Goal: Task Accomplishment & Management: Manage account settings

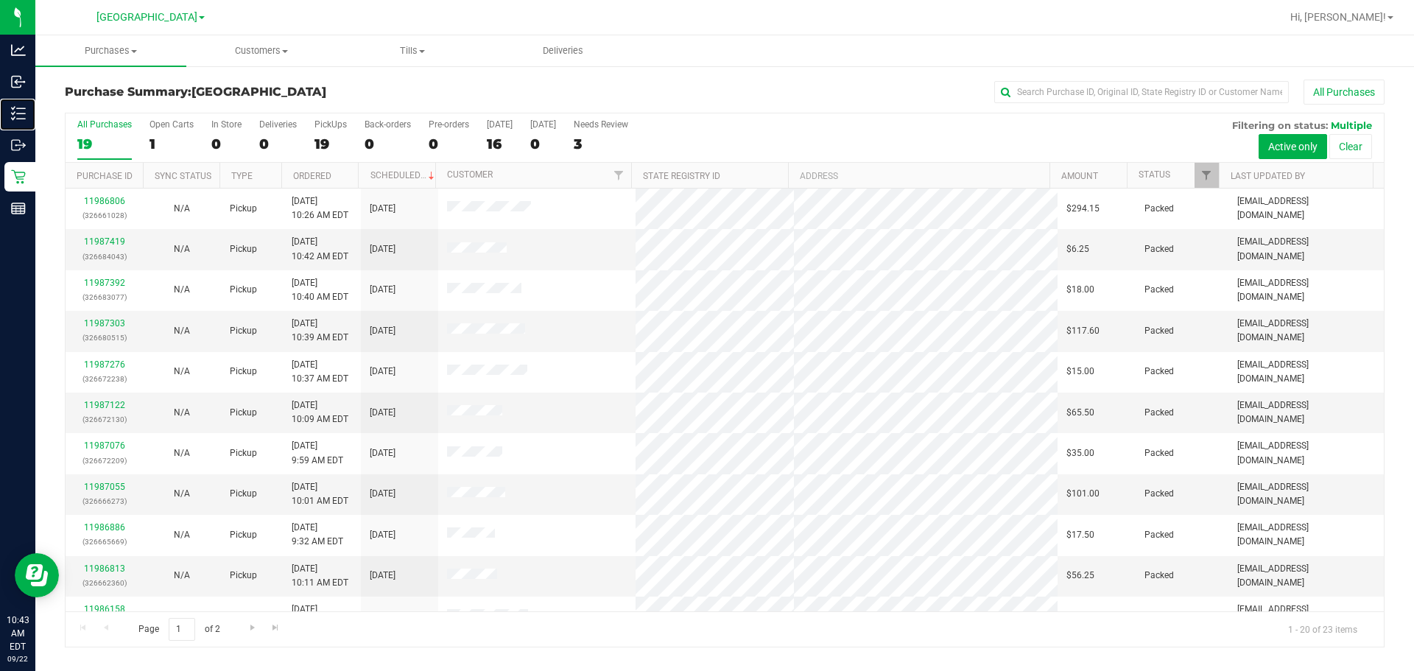
click at [0, 0] on p "Inventory" at bounding box center [0, 0] width 0 height 0
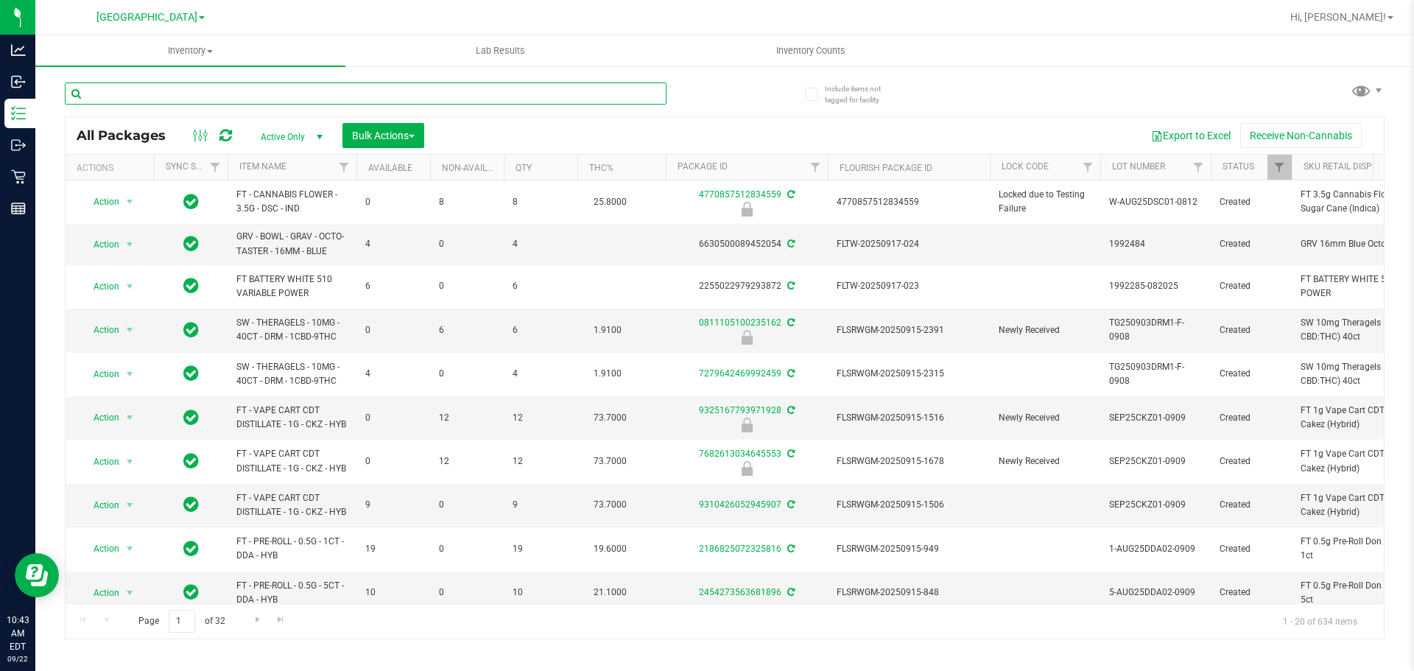
click at [261, 95] on input "text" at bounding box center [366, 93] width 602 height 22
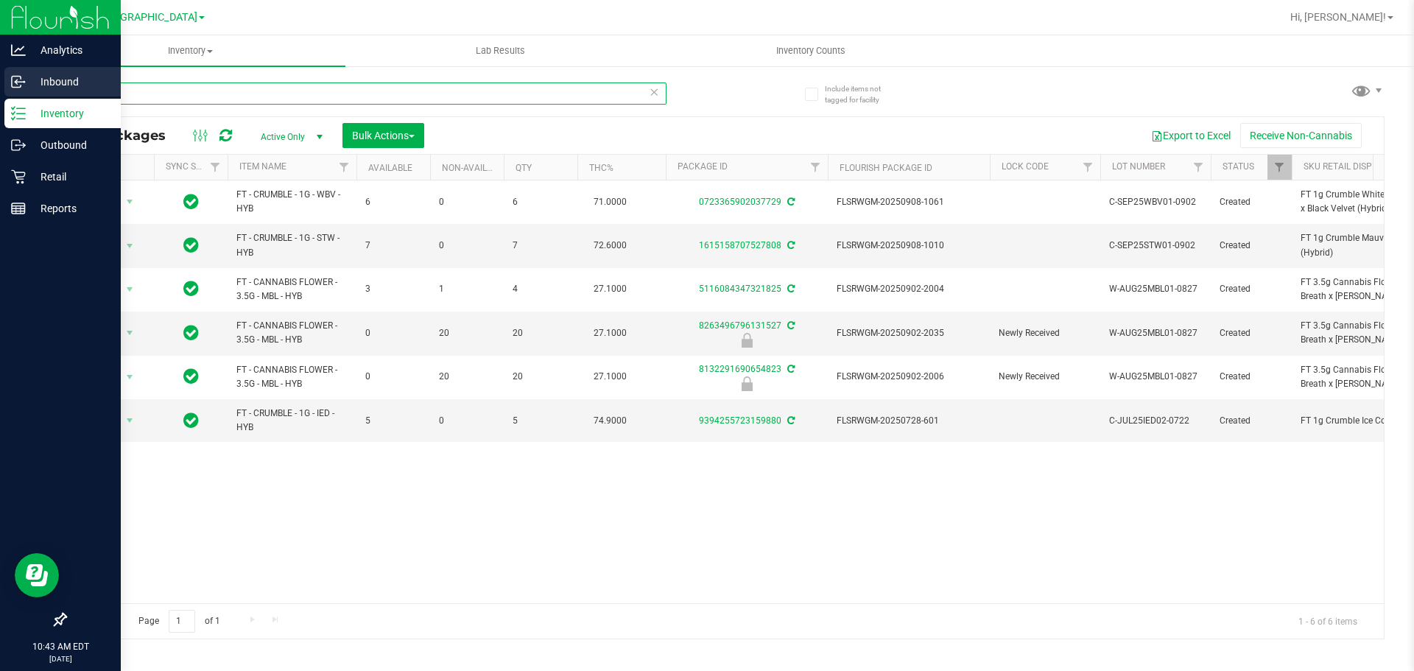
drag, startPoint x: 136, startPoint y: 92, endPoint x: 21, endPoint y: 78, distance: 115.0
click at [24, 84] on div "Analytics Inbound Inventory Outbound Retail Reports 10:43 AM EDT [DATE] 09/22 […" at bounding box center [707, 335] width 1414 height 671
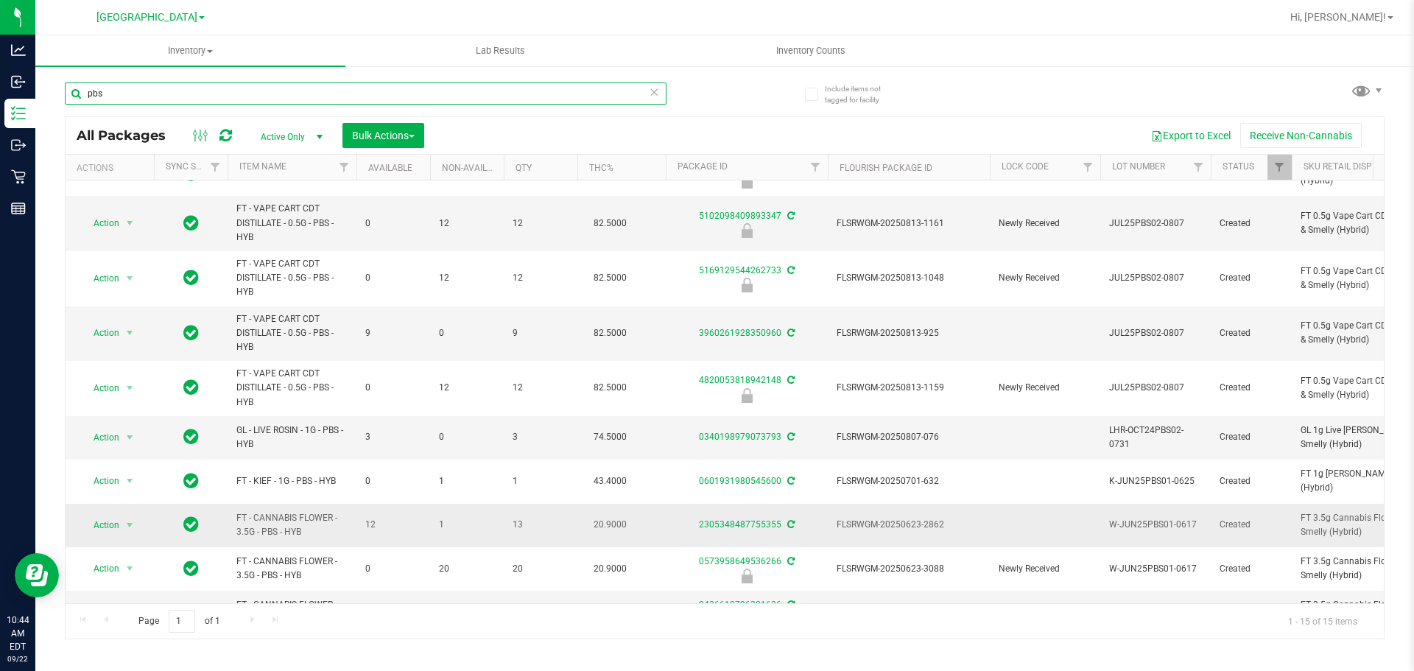
scroll to position [74, 0]
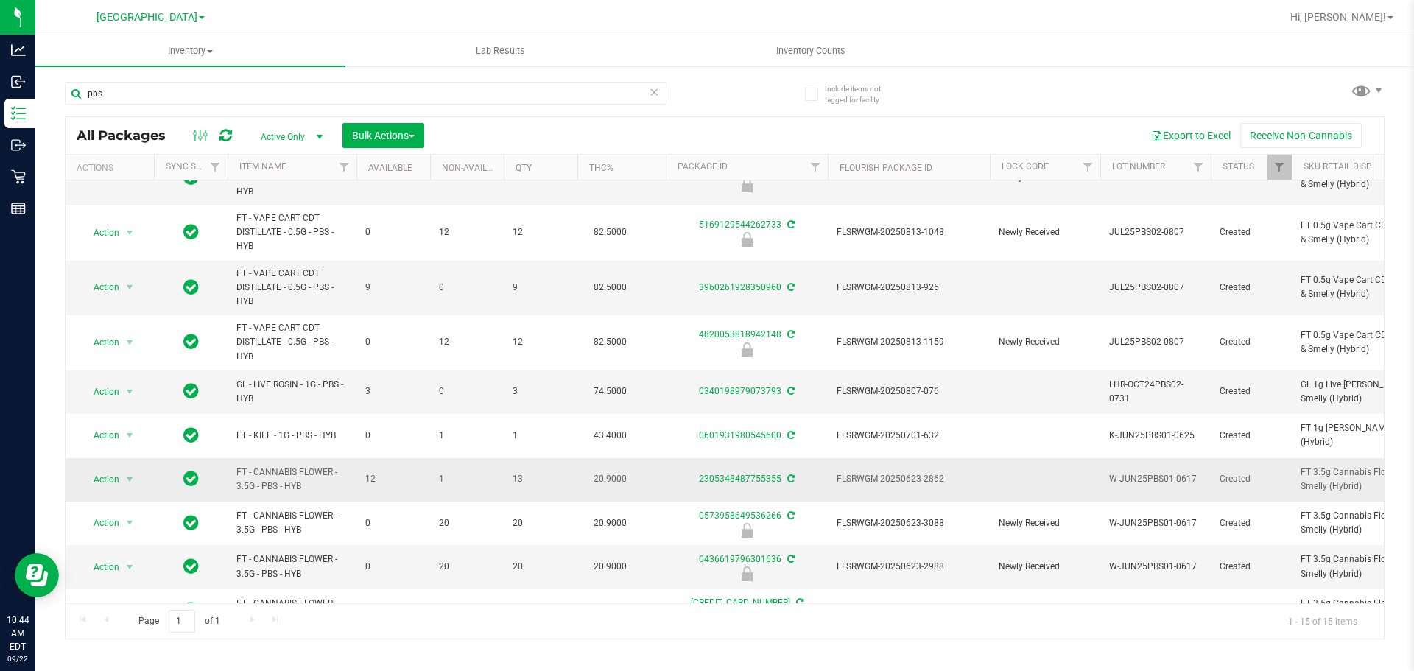
drag, startPoint x: 312, startPoint y: 488, endPoint x: 236, endPoint y: 477, distance: 77.3
click at [236, 477] on td "FT - CANNABIS FLOWER - 3.5G - PBS - HYB" at bounding box center [292, 479] width 129 height 43
copy span "FT - CANNABIS FLOWER - 3.5G - PBS - HYB"
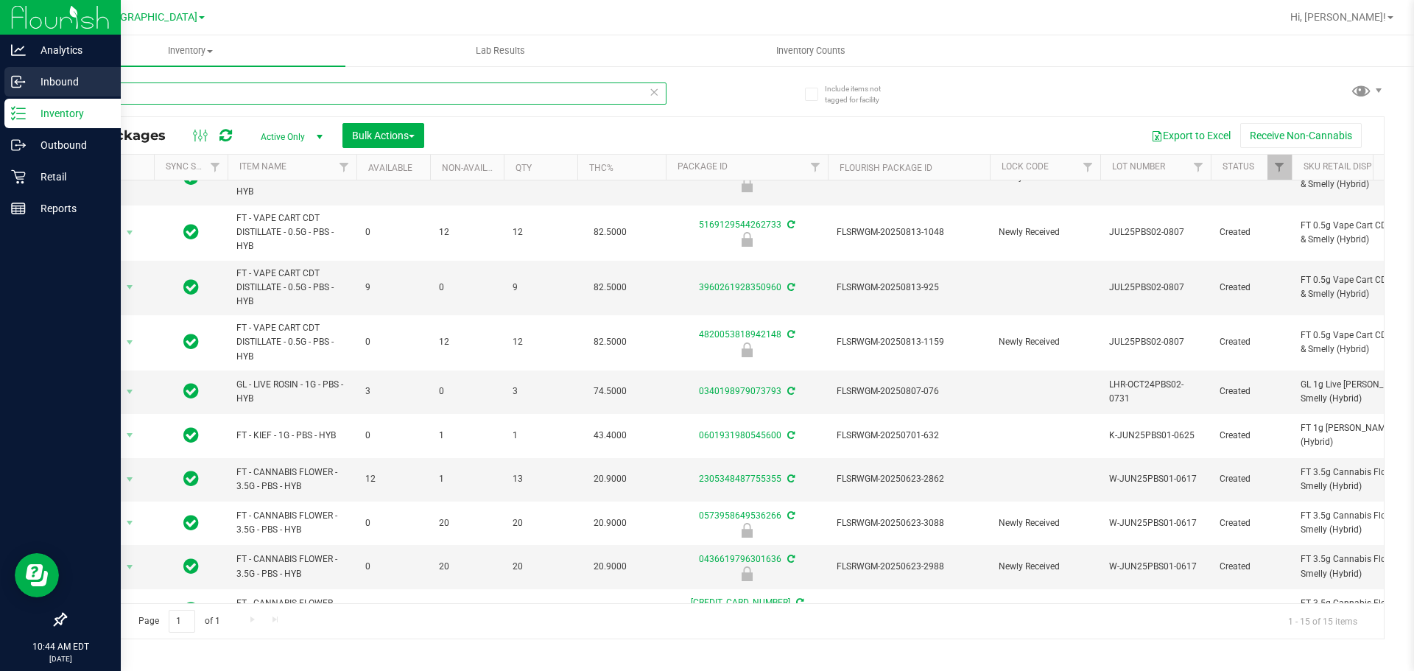
drag, startPoint x: 136, startPoint y: 95, endPoint x: 0, endPoint y: 80, distance: 136.3
click at [0, 86] on div "Analytics Inbound Inventory Outbound Retail Reports 10:44 AM EDT [DATE] 09/22 […" at bounding box center [707, 335] width 1414 height 671
paste input "FT - CANNABIS FLOWER - 3.5G - PBS - HYB"
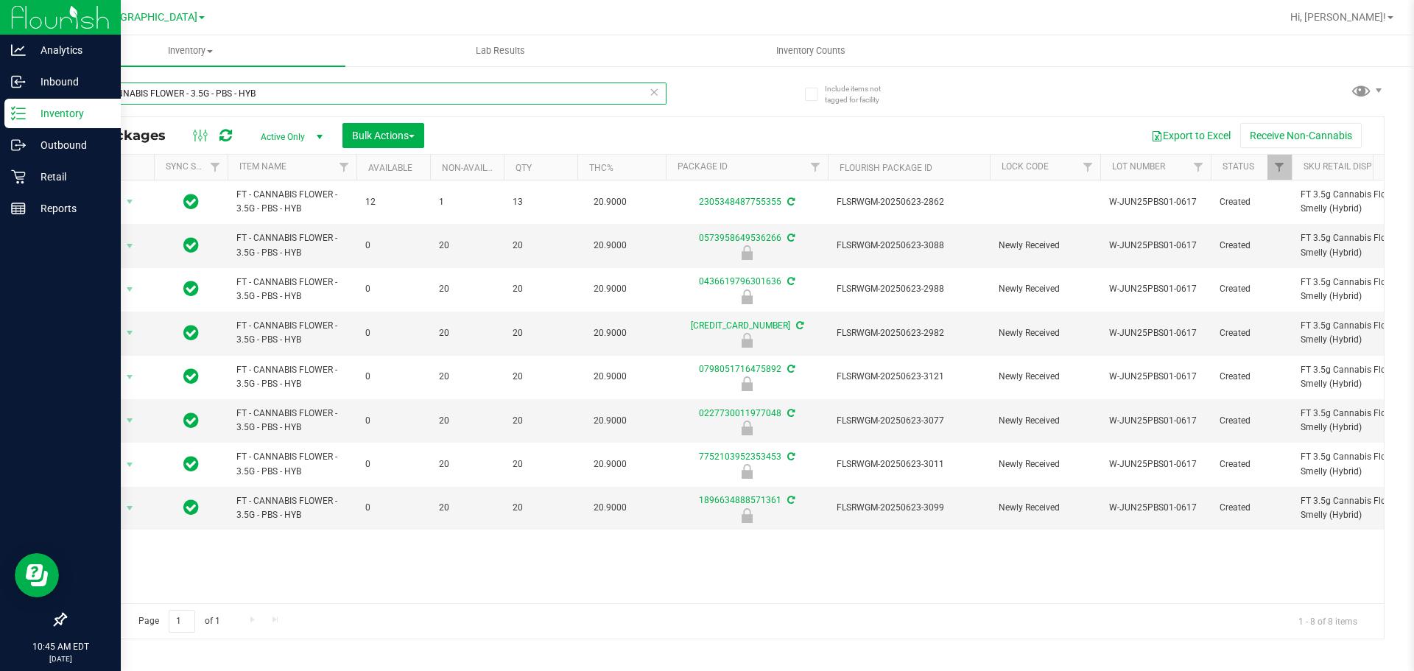
drag, startPoint x: 288, startPoint y: 94, endPoint x: 0, endPoint y: 110, distance: 288.4
click at [0, 110] on div "Analytics Inbound Inventory Outbound Retail Reports 10:45 AM EDT [DATE] 09/22 […" at bounding box center [707, 335] width 1414 height 671
type input "w"
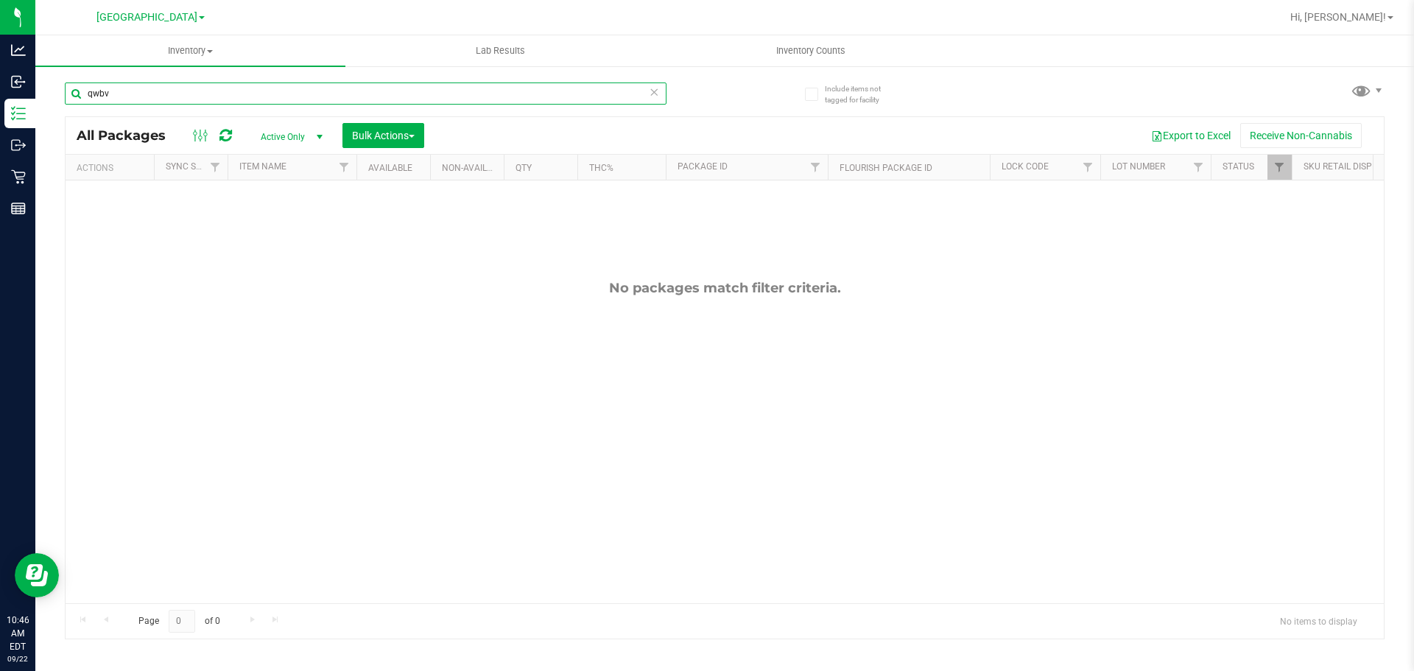
drag, startPoint x: 122, startPoint y: 96, endPoint x: 68, endPoint y: 108, distance: 55.8
click at [69, 108] on div "qwbv" at bounding box center [366, 99] width 602 height 34
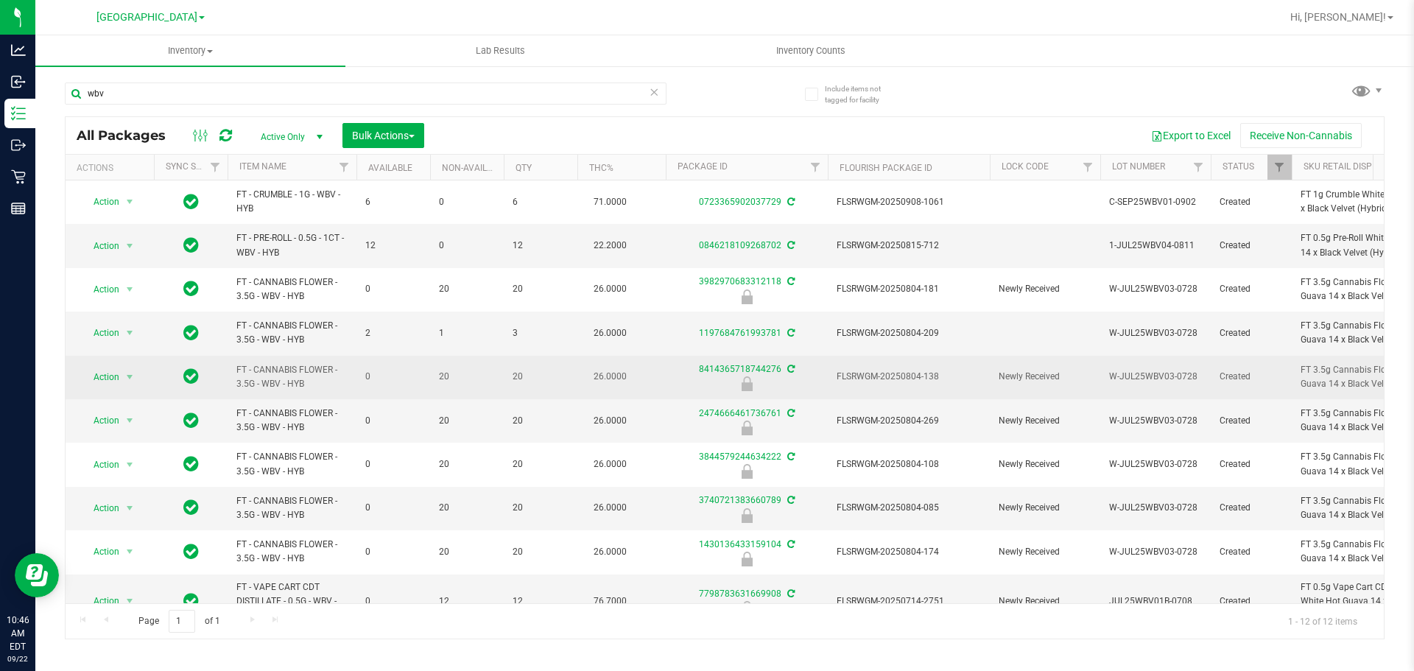
drag, startPoint x: 314, startPoint y: 379, endPoint x: 235, endPoint y: 376, distance: 78.8
click at [235, 376] on td "FT - CANNABIS FLOWER - 3.5G - WBV - HYB" at bounding box center [292, 377] width 129 height 43
copy span "FT - CANNABIS FLOWER - 3.5G - WBV - HYB"
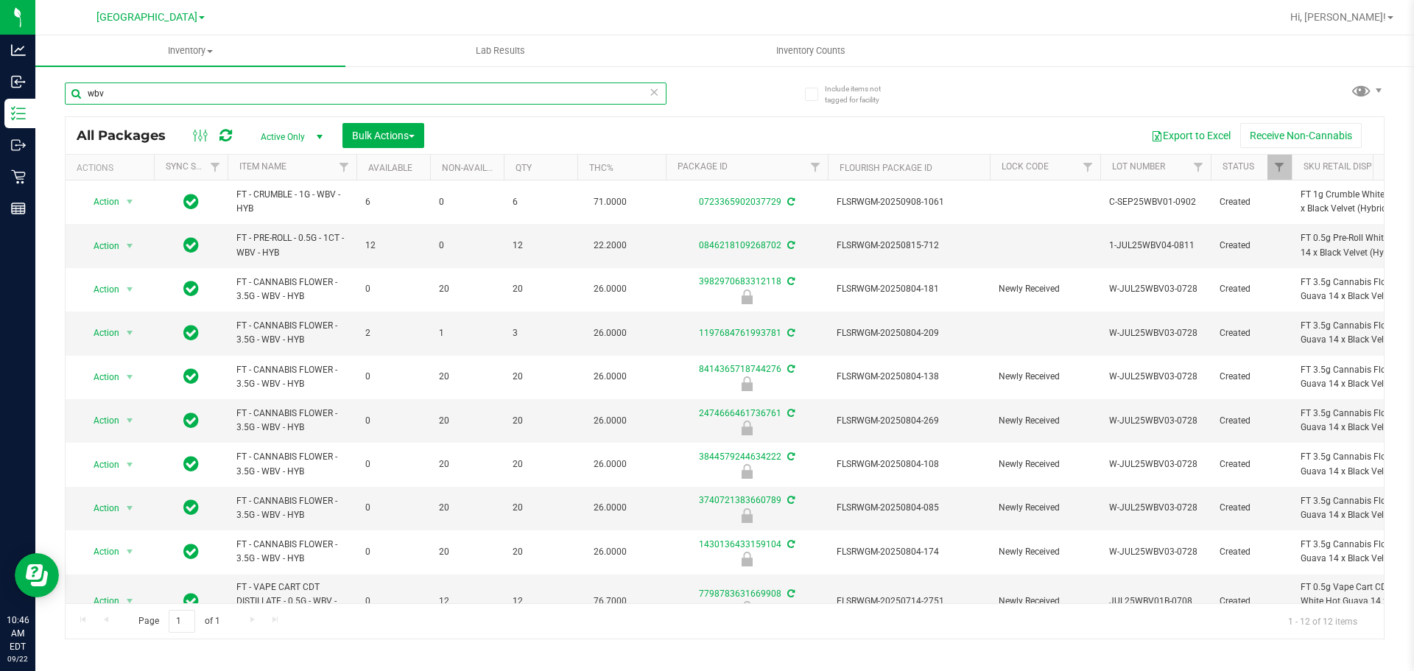
drag, startPoint x: 150, startPoint y: 102, endPoint x: 82, endPoint y: 95, distance: 68.8
click at [82, 95] on input "wbv" at bounding box center [366, 93] width 602 height 22
paste input "FT - CANNABIS FLOWER - 3.5G - WBV - HYB"
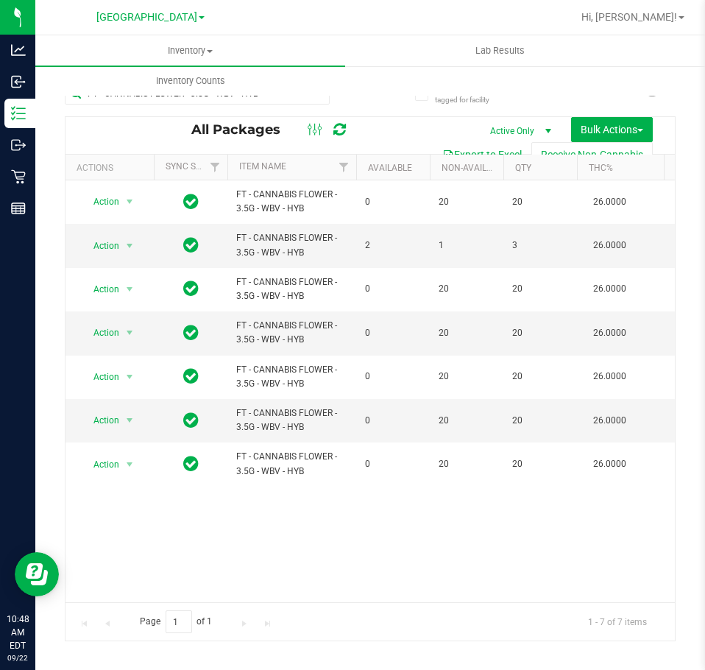
drag, startPoint x: 494, startPoint y: 576, endPoint x: 448, endPoint y: 557, distance: 50.2
click at [494, 576] on div "Action Action Edit attributes Global inventory Locate package Package audit log…" at bounding box center [371, 391] width 610 height 422
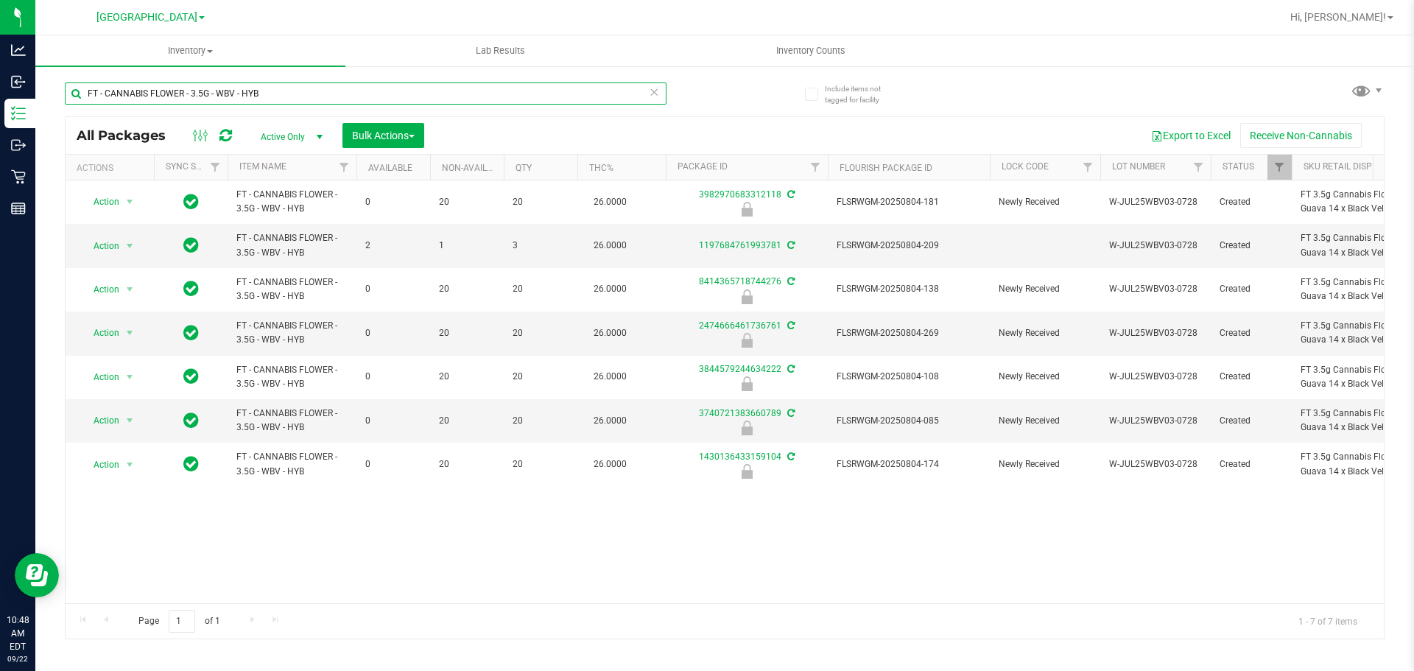
drag, startPoint x: 222, startPoint y: 91, endPoint x: 57, endPoint y: 83, distance: 165.1
click at [57, 85] on div "Include items not tagged for facility FT - CANNABIS FLOWER - 3.5G - WBV - HYB A…" at bounding box center [724, 289] width 1379 height 449
type input "m"
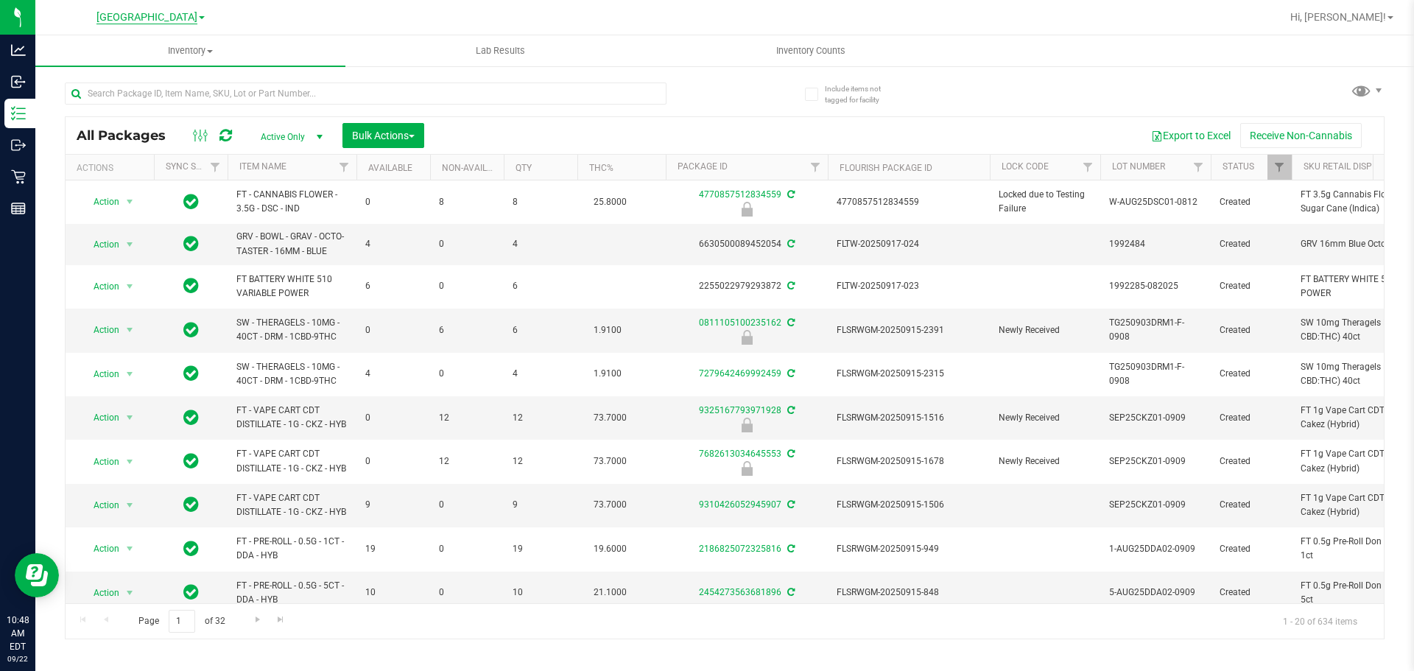
click at [161, 18] on span "[GEOGRAPHIC_DATA]" at bounding box center [146, 17] width 101 height 13
click at [119, 53] on link "[PERSON_NAME]" at bounding box center [150, 52] width 215 height 20
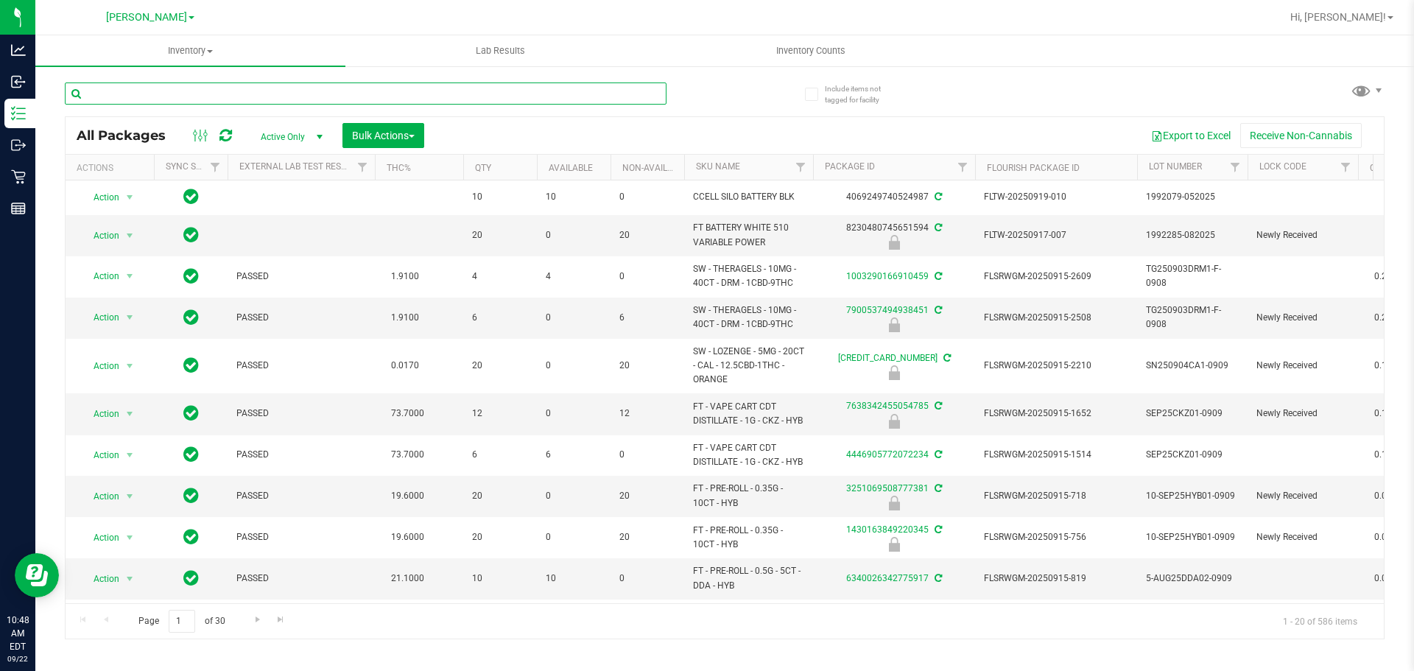
drag, startPoint x: 223, startPoint y: 96, endPoint x: 239, endPoint y: 91, distance: 16.3
click at [228, 93] on input "text" at bounding box center [366, 93] width 602 height 22
type input "mbl"
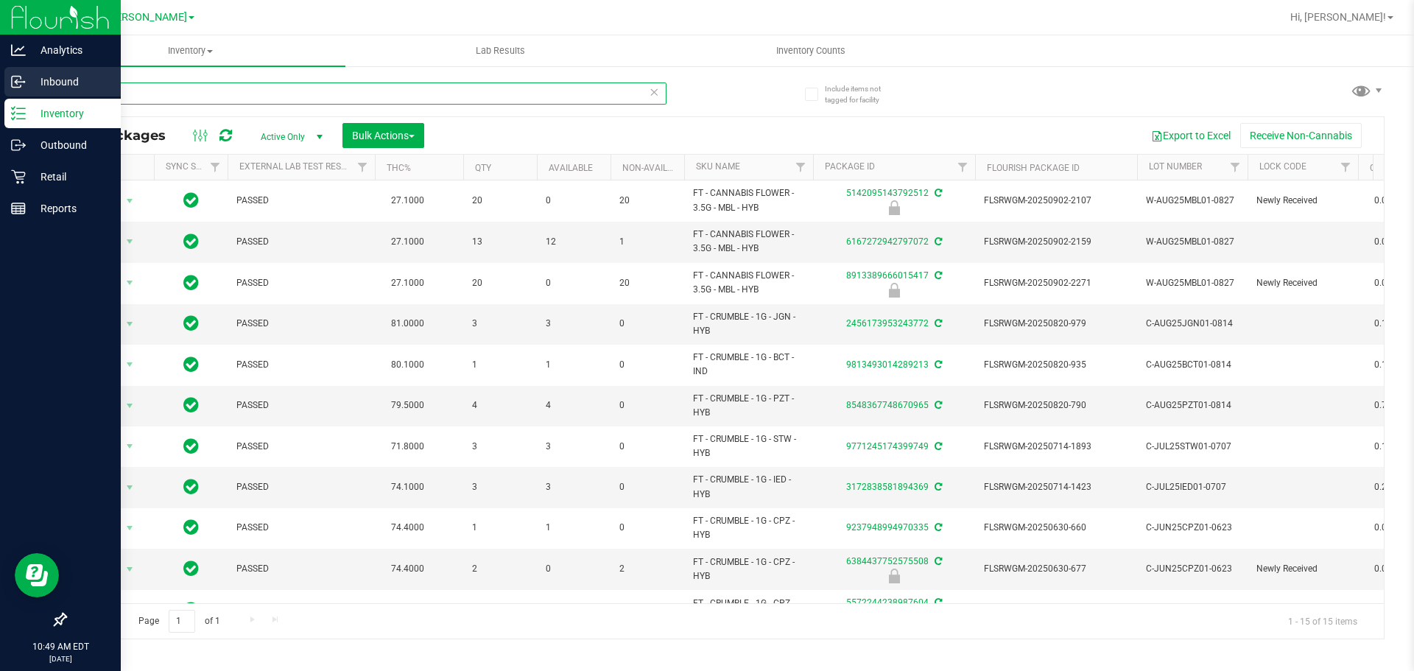
drag, startPoint x: 99, startPoint y: 98, endPoint x: 0, endPoint y: 98, distance: 98.7
click at [0, 98] on div "Analytics Inbound Inventory Outbound Retail Reports 10:49 AM EDT [DATE] 09/22 […" at bounding box center [707, 335] width 1414 height 671
type input "pbs"
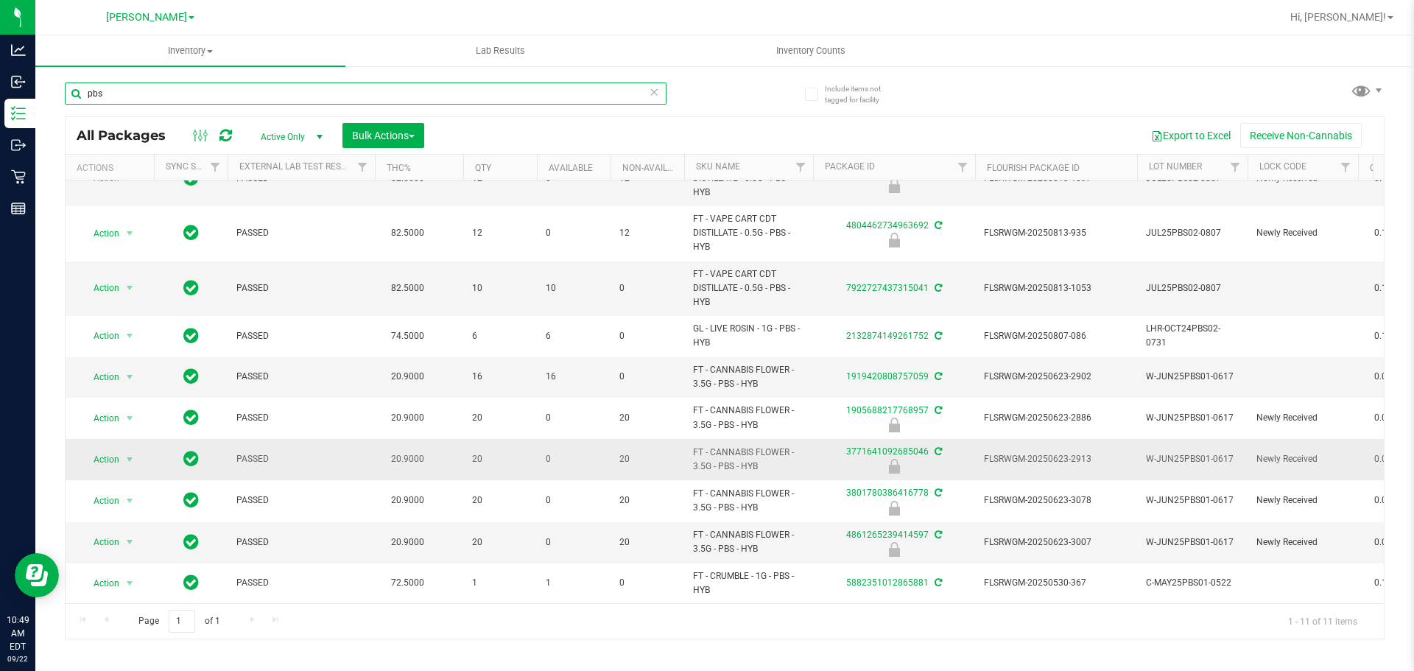
scroll to position [75, 0]
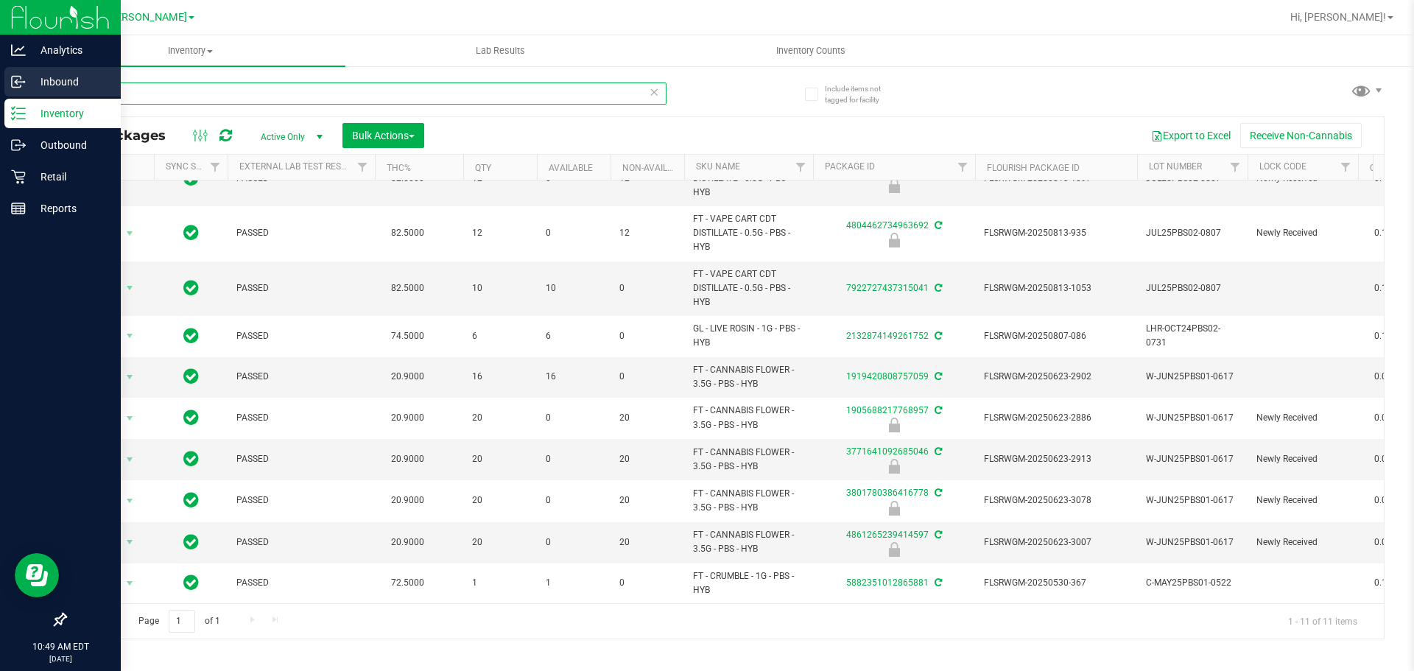
drag, startPoint x: 127, startPoint y: 92, endPoint x: 2, endPoint y: 80, distance: 125.7
click at [7, 92] on div "Analytics Inbound Inventory Outbound Retail Reports 10:49 AM EDT [DATE] 09/22 […" at bounding box center [707, 335] width 1414 height 671
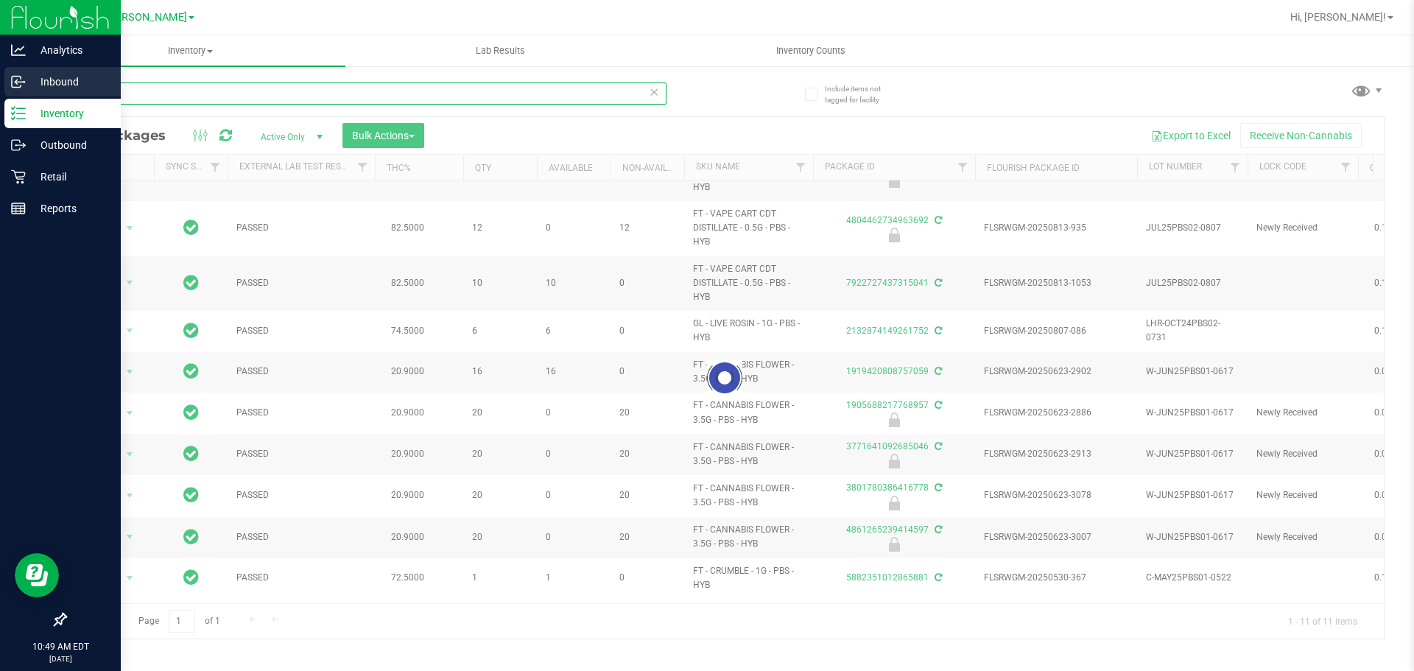
type input "wbv"
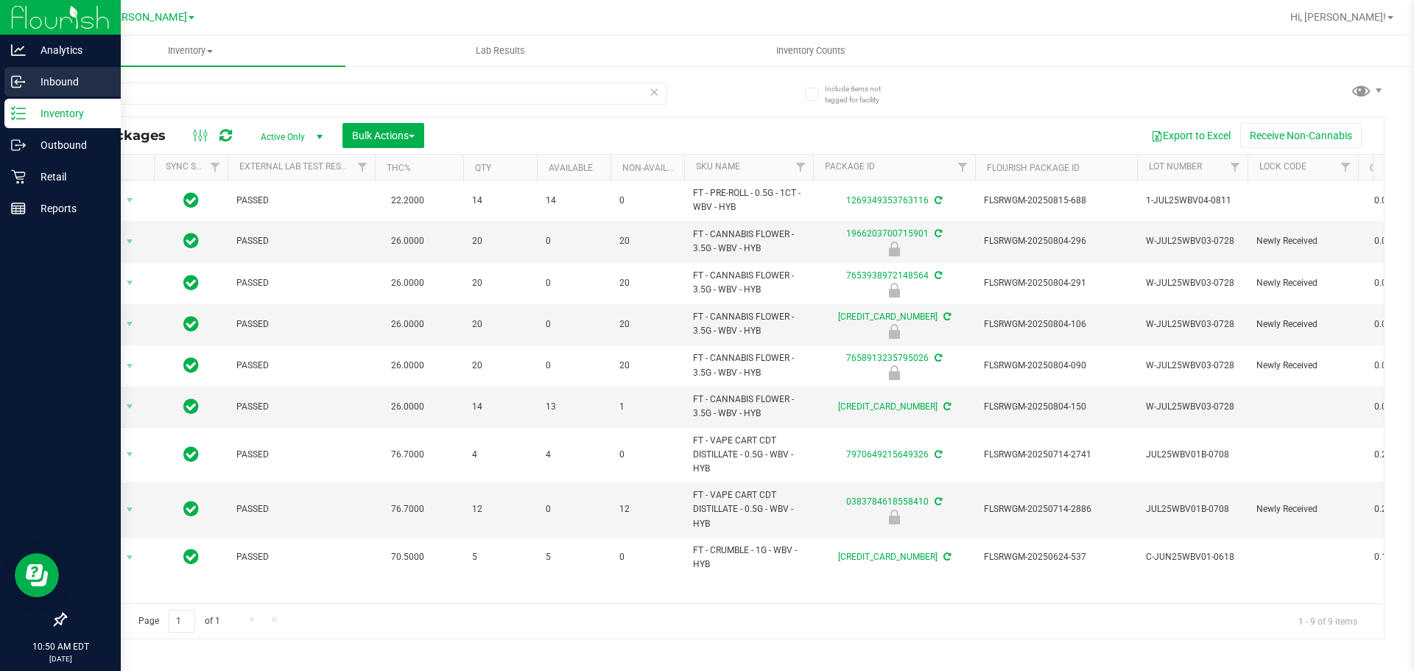
click at [32, 77] on p "Inbound" at bounding box center [70, 82] width 88 height 18
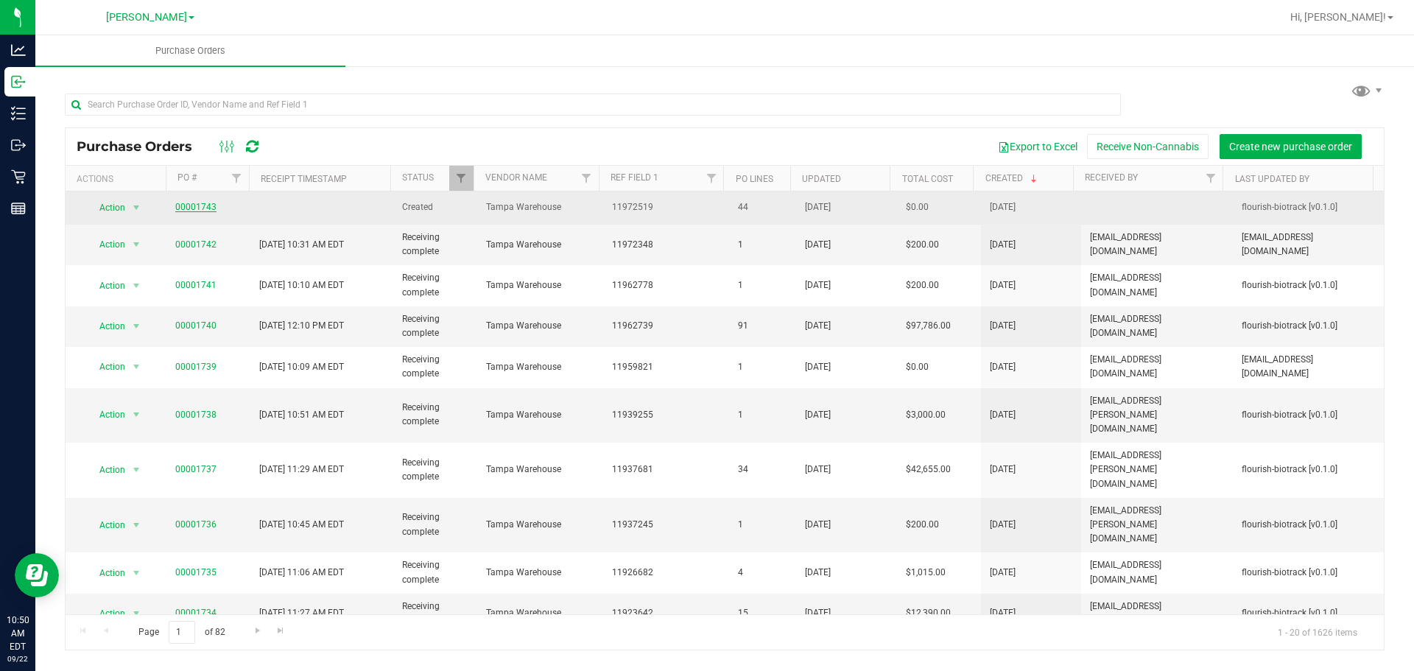
click at [191, 203] on link "00001743" at bounding box center [195, 207] width 41 height 10
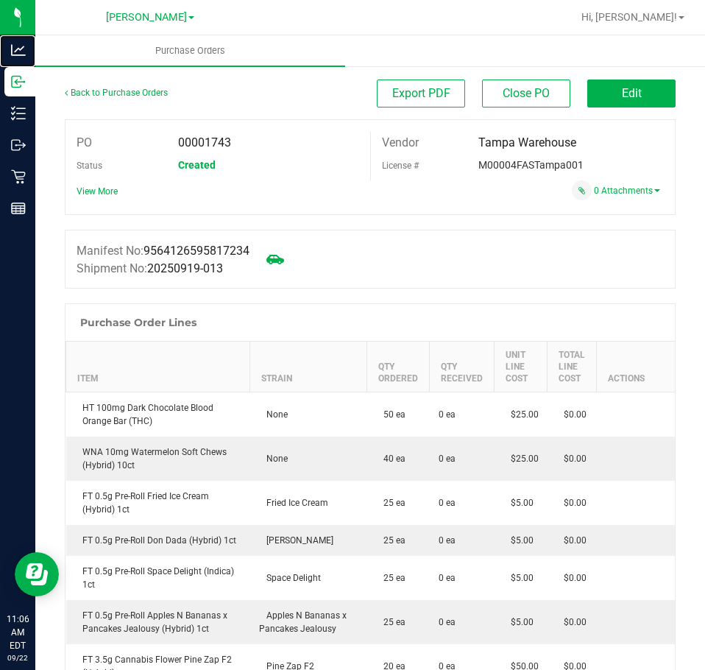
drag, startPoint x: 46, startPoint y: 47, endPoint x: 137, endPoint y: 9, distance: 99.0
click at [0, 0] on p "Analytics" at bounding box center [0, 0] width 0 height 0
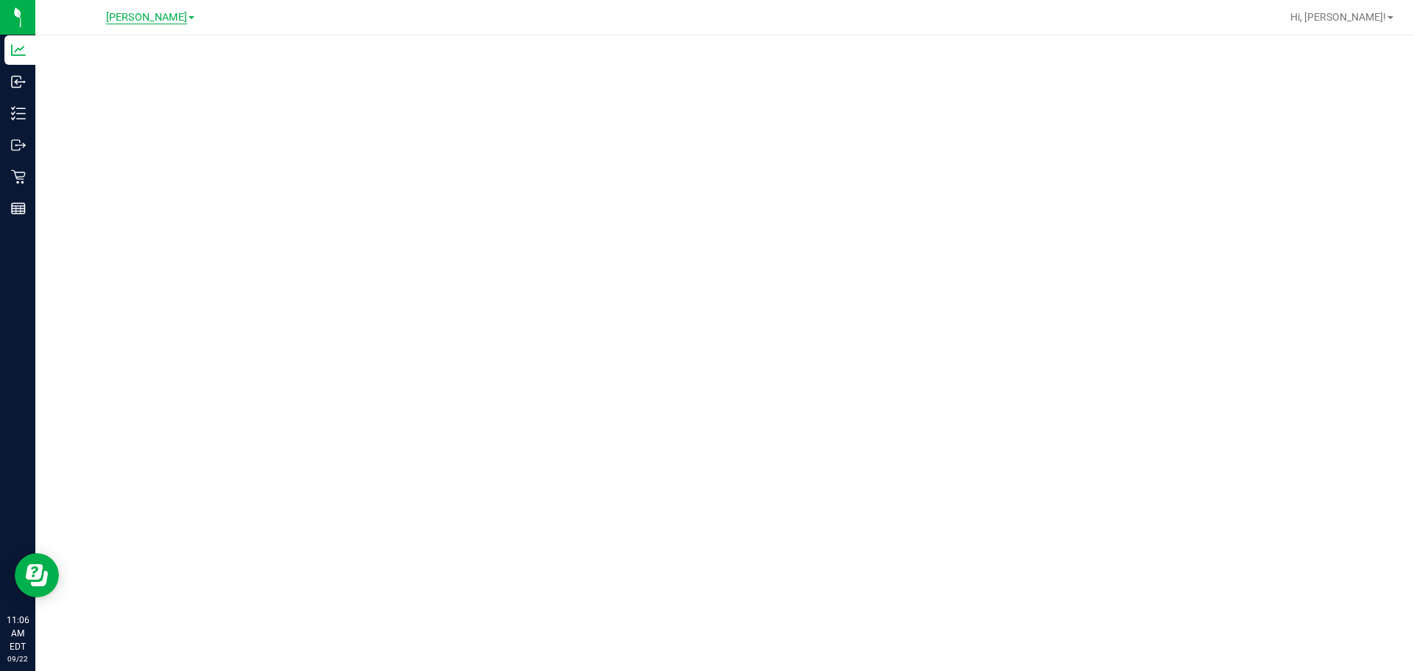
click at [127, 15] on span "[PERSON_NAME]" at bounding box center [146, 17] width 81 height 13
click at [99, 73] on link "[GEOGRAPHIC_DATA]" at bounding box center [150, 72] width 215 height 20
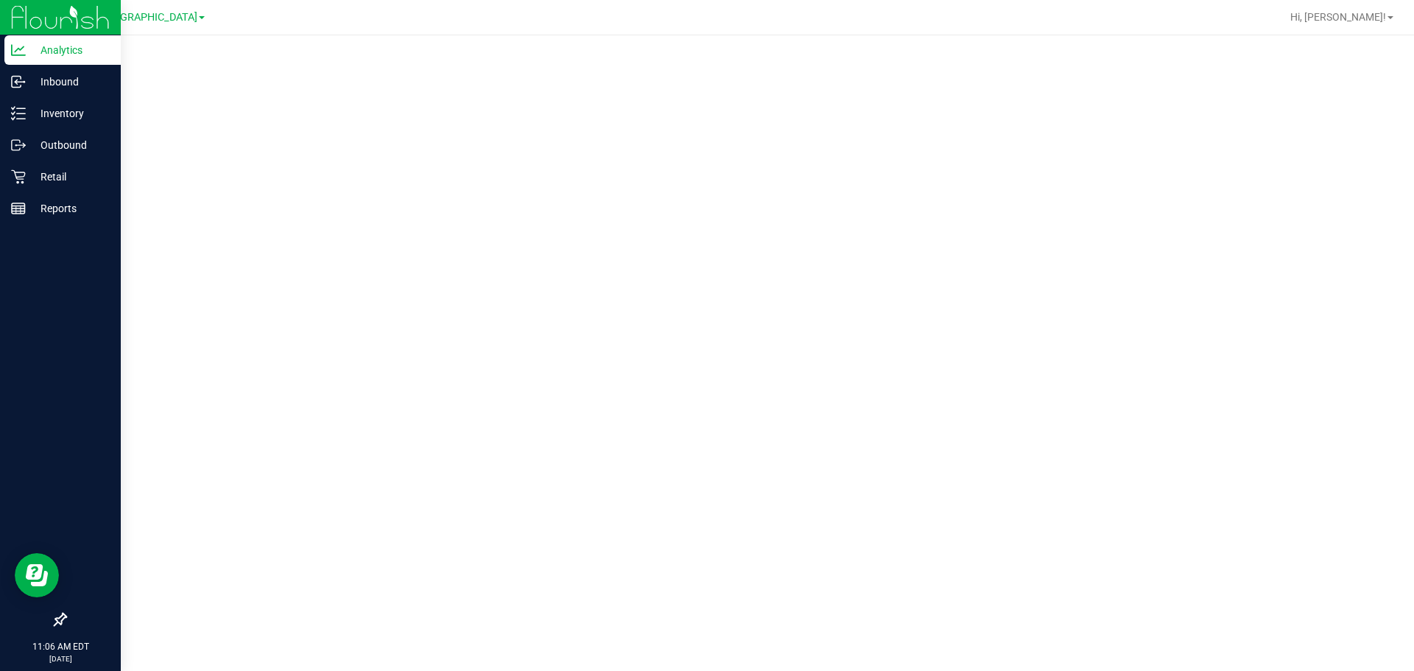
click at [57, 46] on p "Analytics" at bounding box center [70, 50] width 88 height 18
click at [77, 47] on p "Analytics" at bounding box center [70, 50] width 88 height 18
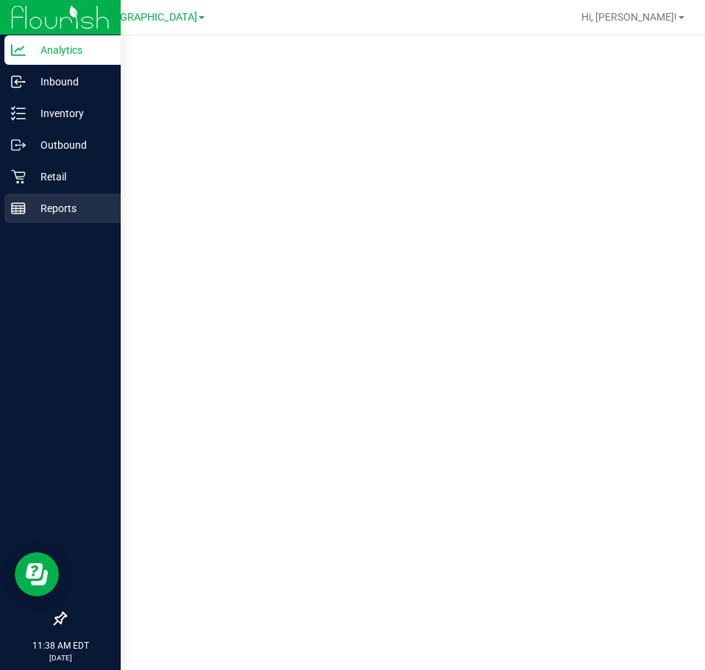
click at [27, 211] on p "Reports" at bounding box center [70, 209] width 88 height 18
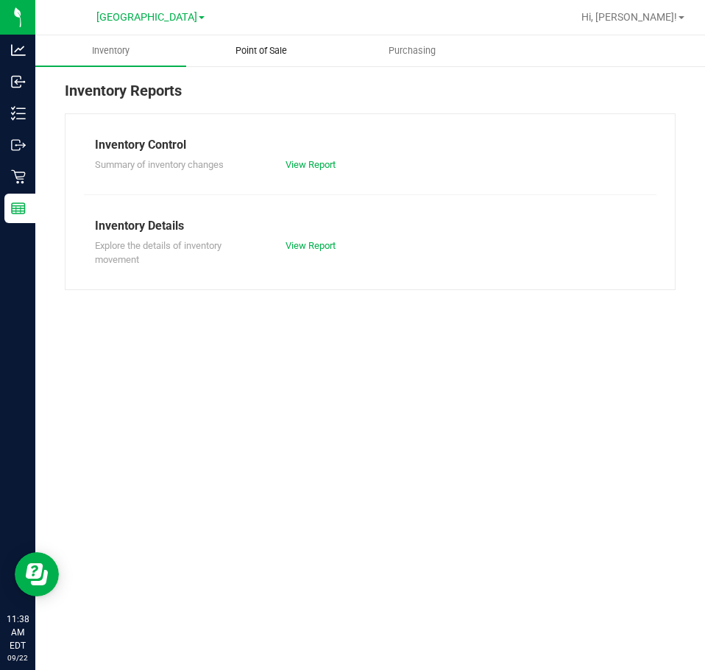
click at [239, 52] on span "Point of Sale" at bounding box center [261, 50] width 91 height 13
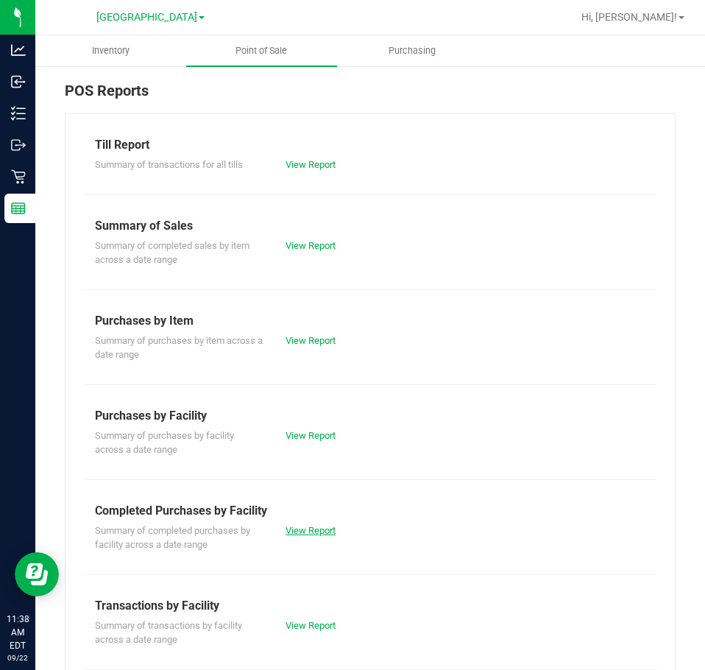
click at [295, 530] on link "View Report" at bounding box center [311, 530] width 50 height 11
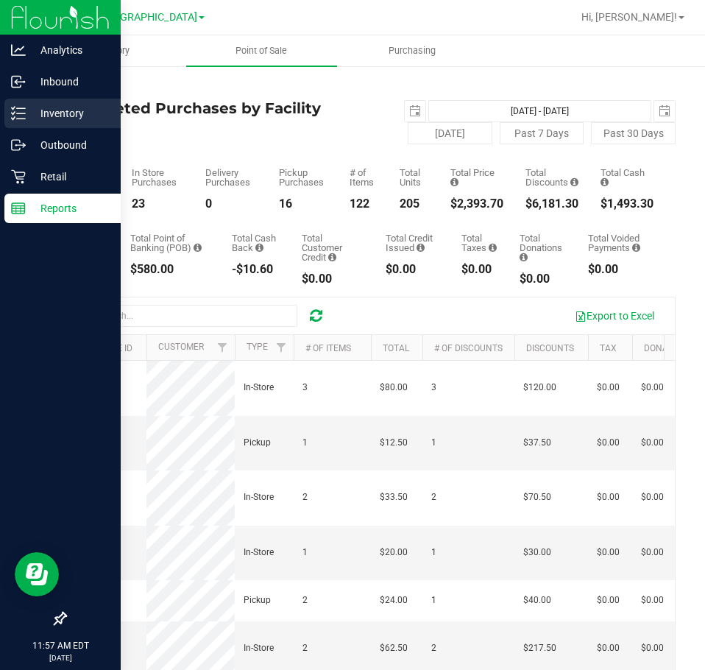
click at [44, 116] on p "Inventory" at bounding box center [70, 114] width 88 height 18
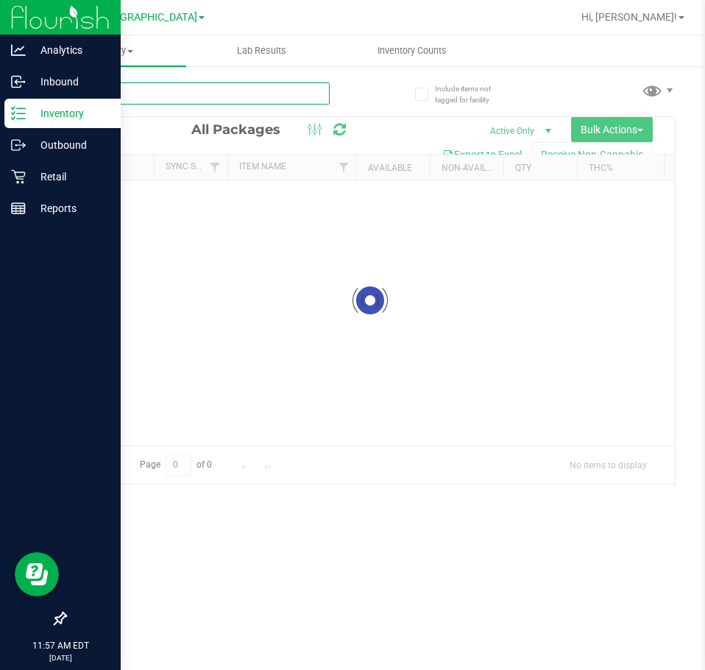
click at [200, 93] on input "text" at bounding box center [197, 93] width 265 height 22
paste input "SN250728DC1-0804"
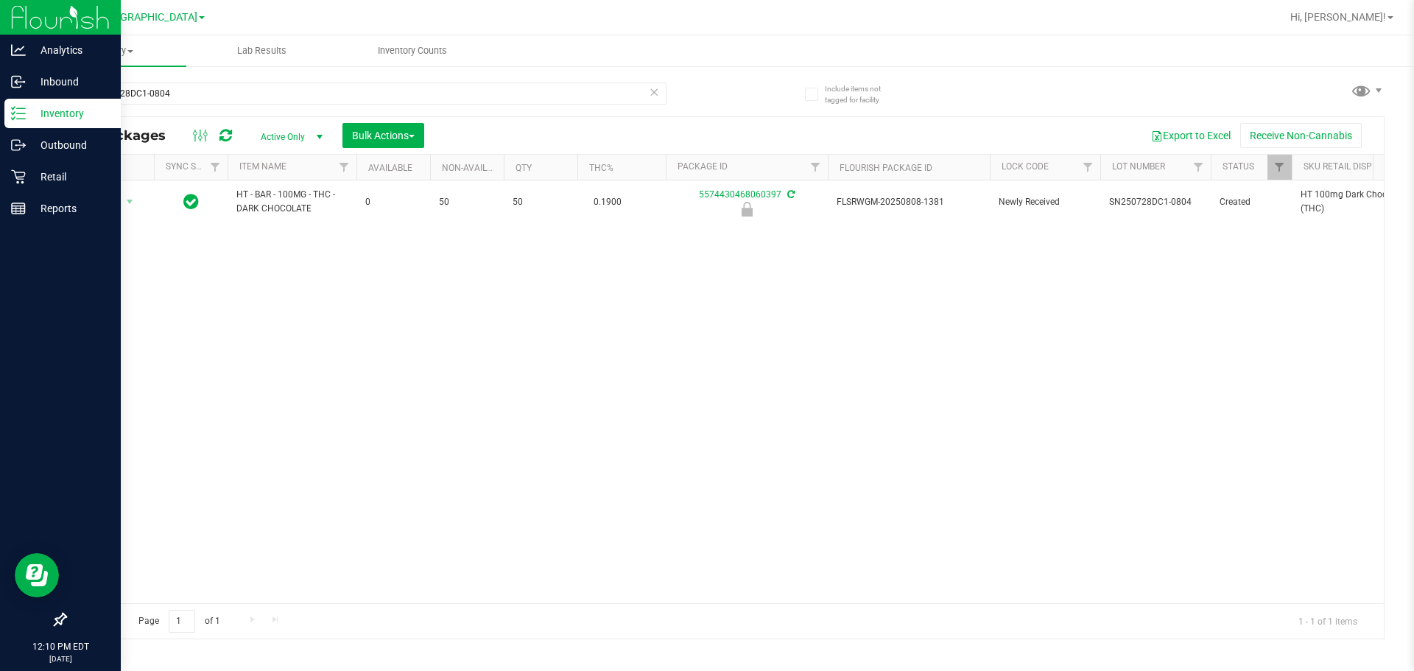
click at [705, 453] on div "Action Action Edit attributes Global inventory Locate package Package audit log…" at bounding box center [725, 391] width 1318 height 423
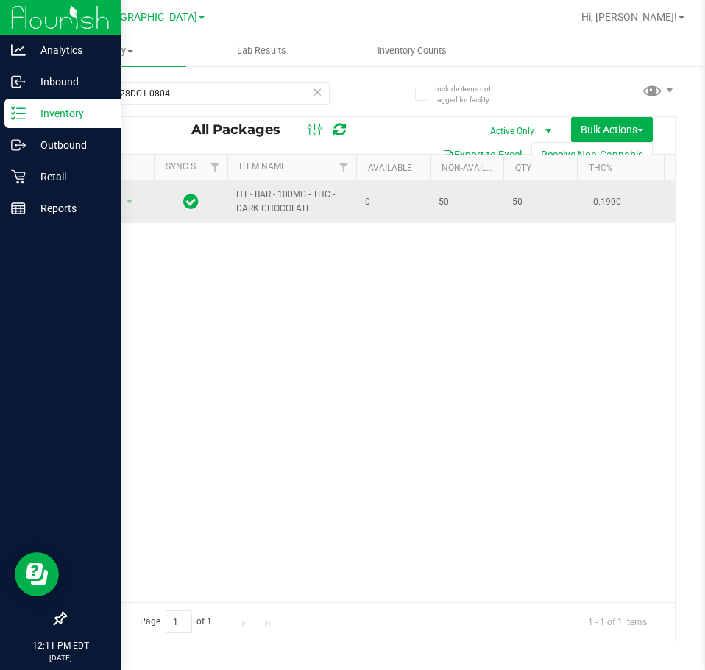
drag, startPoint x: 277, startPoint y: 307, endPoint x: 231, endPoint y: 217, distance: 101.1
click at [277, 307] on div "Action Action Edit attributes Global inventory Locate package Package audit log…" at bounding box center [371, 391] width 610 height 422
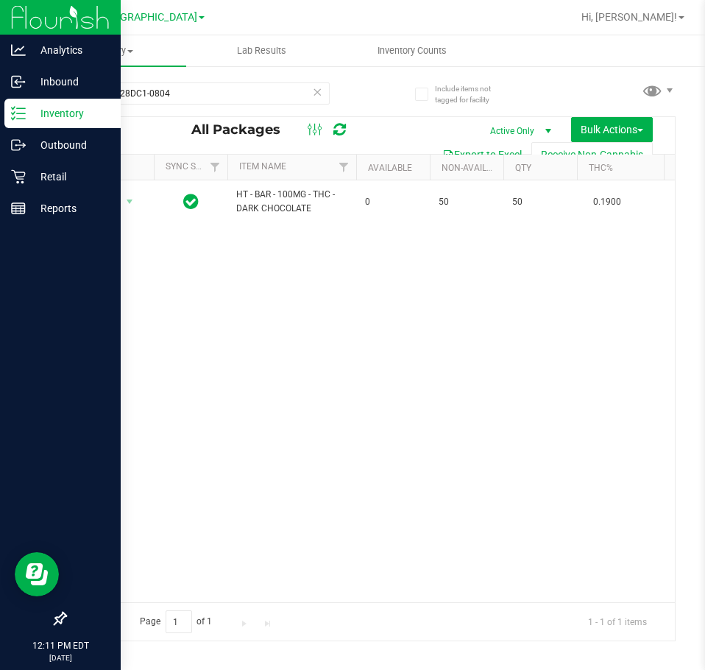
click at [312, 339] on div "Action Action Edit attributes Global inventory Locate package Package audit log…" at bounding box center [371, 391] width 610 height 422
click at [390, 446] on div "Action Action Edit attributes Global inventory Locate package Package audit log…" at bounding box center [371, 391] width 610 height 422
drag, startPoint x: 205, startPoint y: 100, endPoint x: -1, endPoint y: 99, distance: 205.5
click at [0, 99] on html "Analytics Inbound Inventory Outbound Retail Reports 12:11 PM EDT [DATE] 09/22 L…" at bounding box center [352, 335] width 705 height 670
type input "dark"
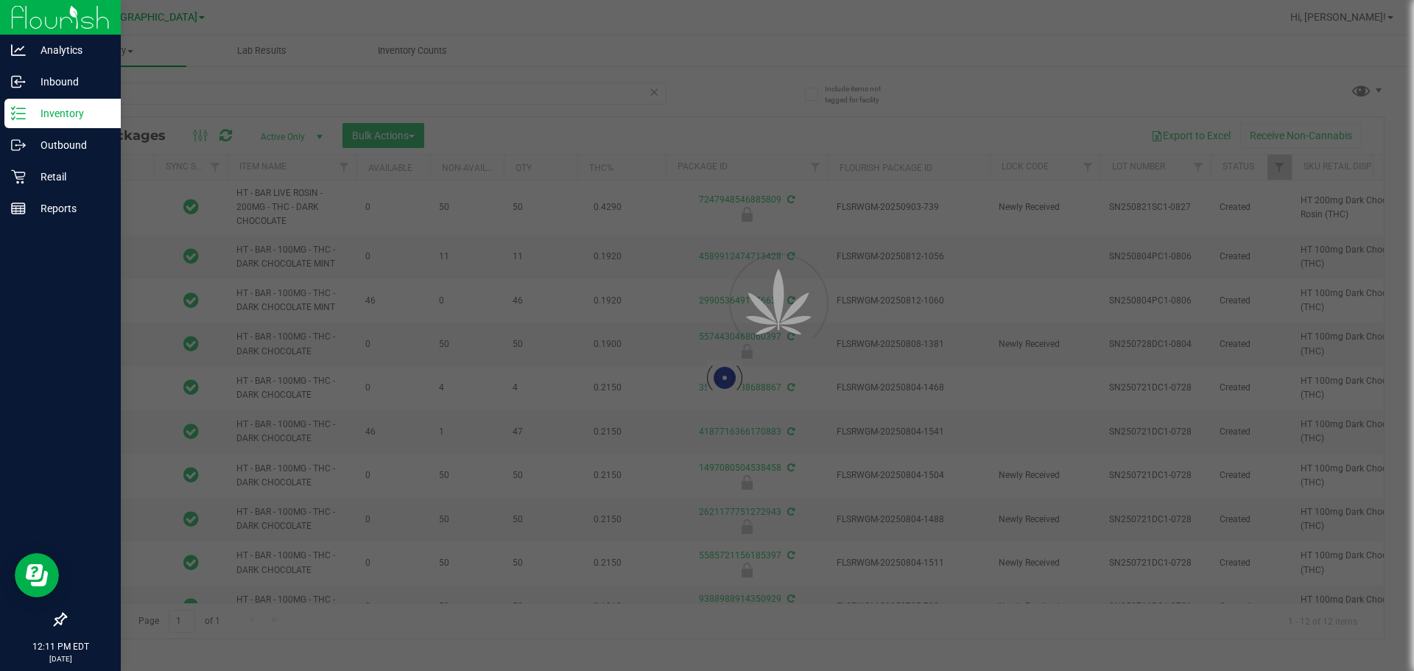
type input "[DATE]"
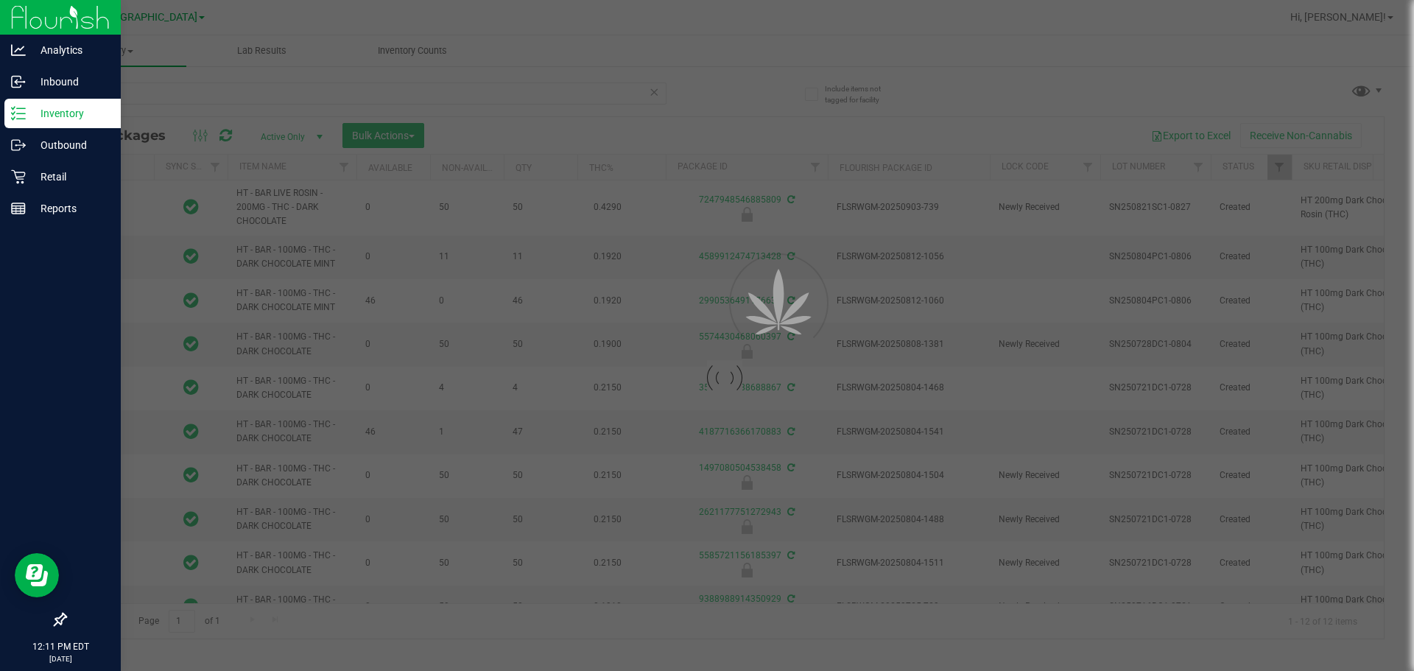
type input "[DATE]"
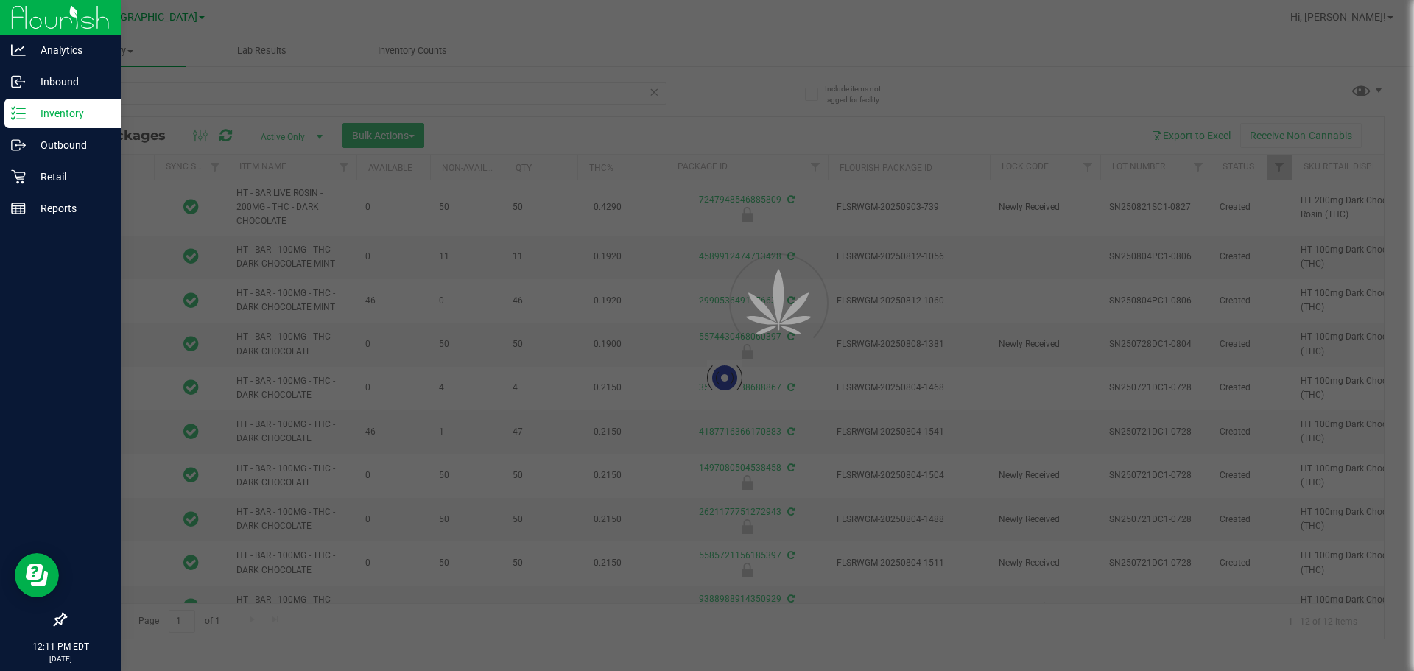
type input "[DATE]"
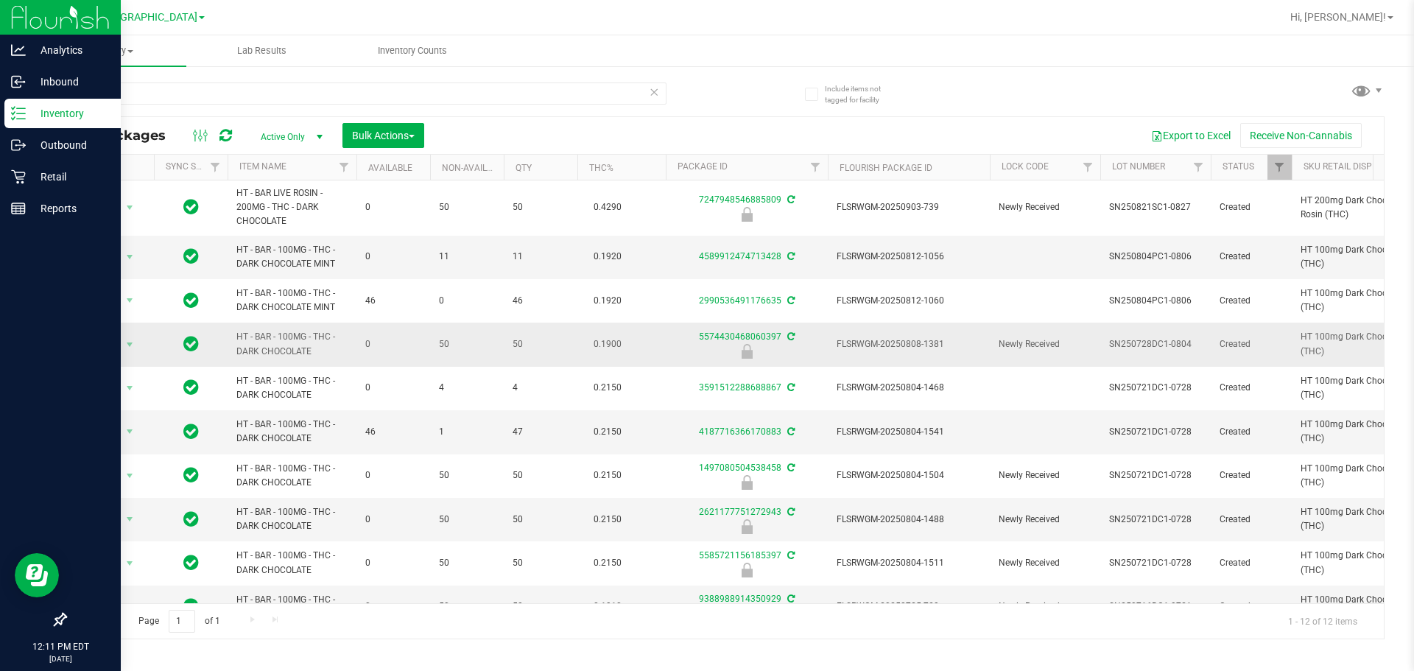
drag, startPoint x: 318, startPoint y: 353, endPoint x: 225, endPoint y: 339, distance: 93.8
copy tr "HT - BAR - 100MG - THC - DARK CHOCOLATE"
drag, startPoint x: 157, startPoint y: 99, endPoint x: 75, endPoint y: 102, distance: 81.8
click at [80, 102] on input "dark" at bounding box center [366, 93] width 602 height 22
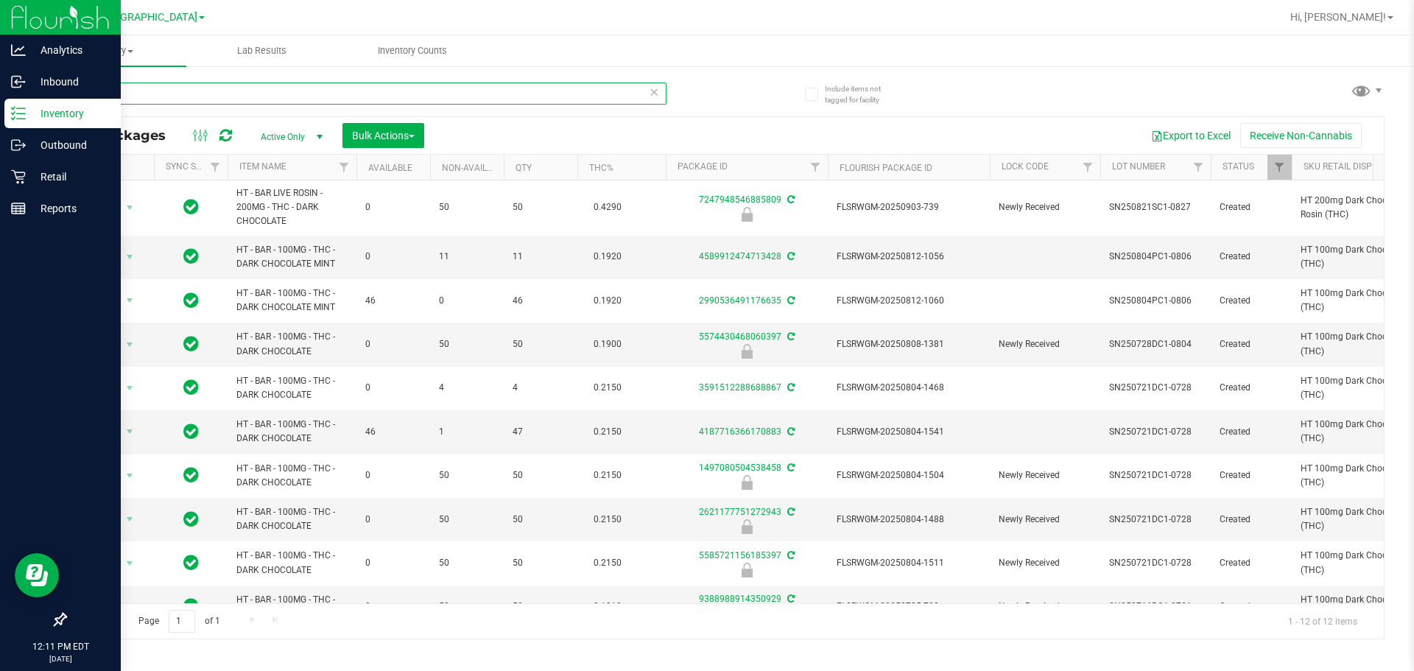
paste input "HT - BAR - 100MG - THC - DARK CHOCOLATE"
type input "HT - BAR - 100MG - THC - DARK CHOCOLATE"
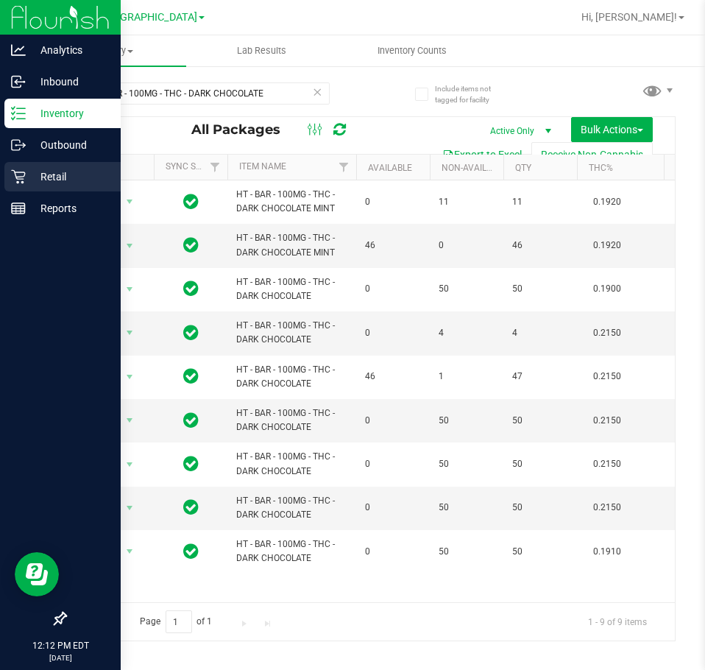
click at [40, 176] on p "Retail" at bounding box center [70, 177] width 88 height 18
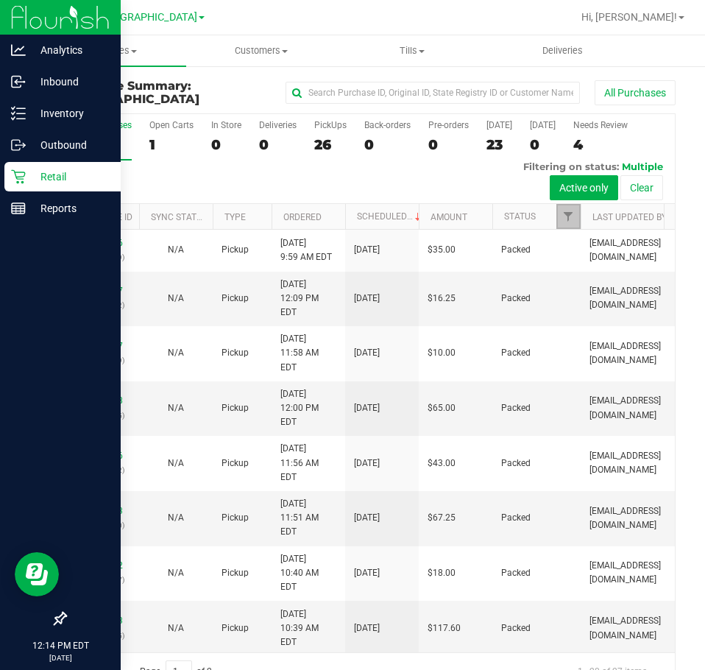
drag, startPoint x: 572, startPoint y: 214, endPoint x: 598, endPoint y: 226, distance: 28.3
click at [572, 214] on span "Filter" at bounding box center [569, 217] width 12 height 12
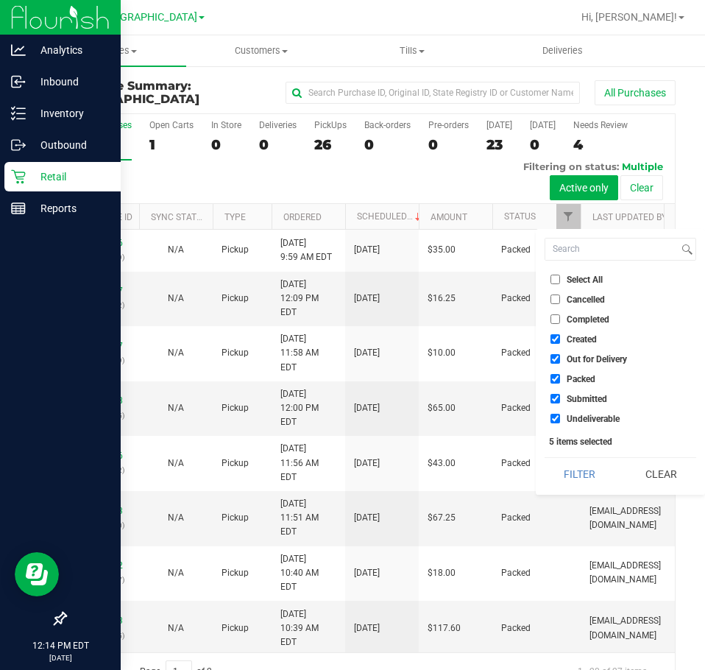
click at [588, 275] on span "Select All" at bounding box center [585, 279] width 36 height 9
click at [560, 275] on input "Select All" at bounding box center [556, 280] width 10 height 10
checkbox input "true"
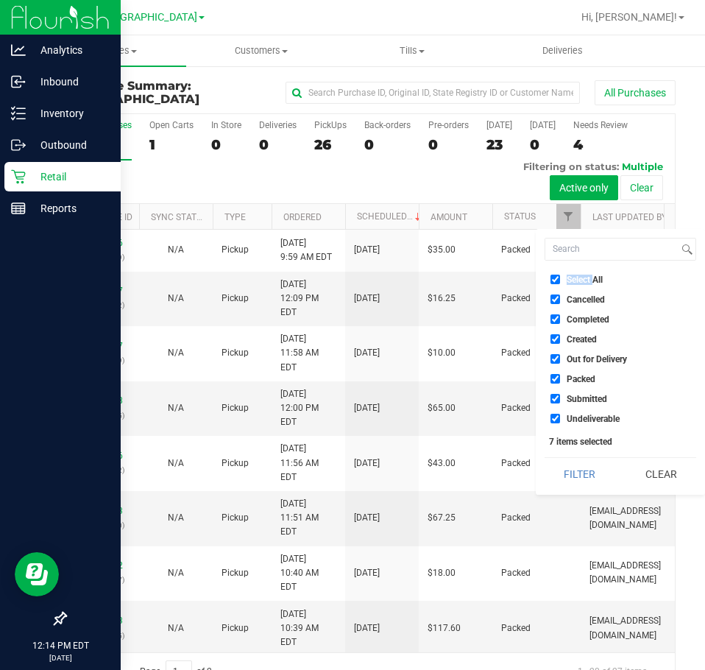
click at [588, 275] on span "Select All" at bounding box center [585, 279] width 36 height 9
click at [560, 275] on input "Select All" at bounding box center [556, 280] width 10 height 10
checkbox input "false"
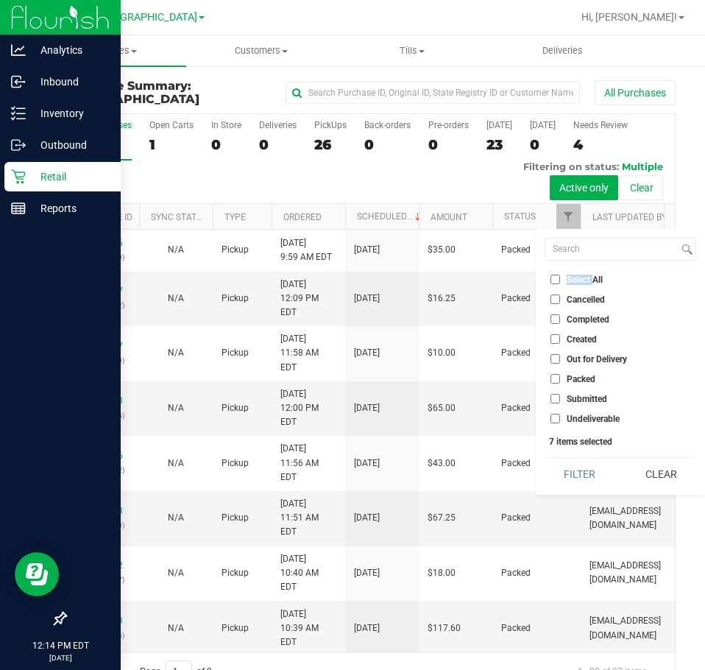
checkbox input "false"
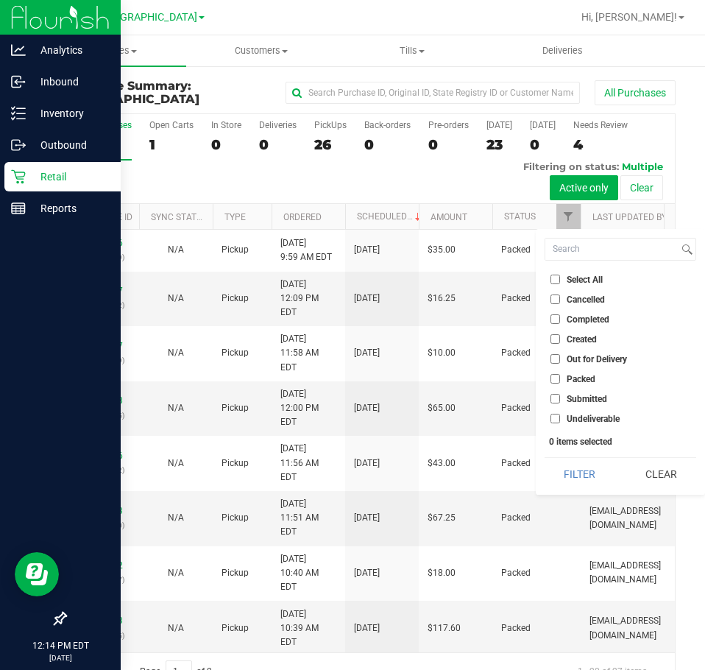
click at [577, 397] on span "Submitted" at bounding box center [587, 399] width 41 height 9
click at [560, 397] on input "Submitted" at bounding box center [556, 399] width 10 height 10
checkbox input "true"
click at [576, 476] on button "Filter" at bounding box center [580, 474] width 71 height 32
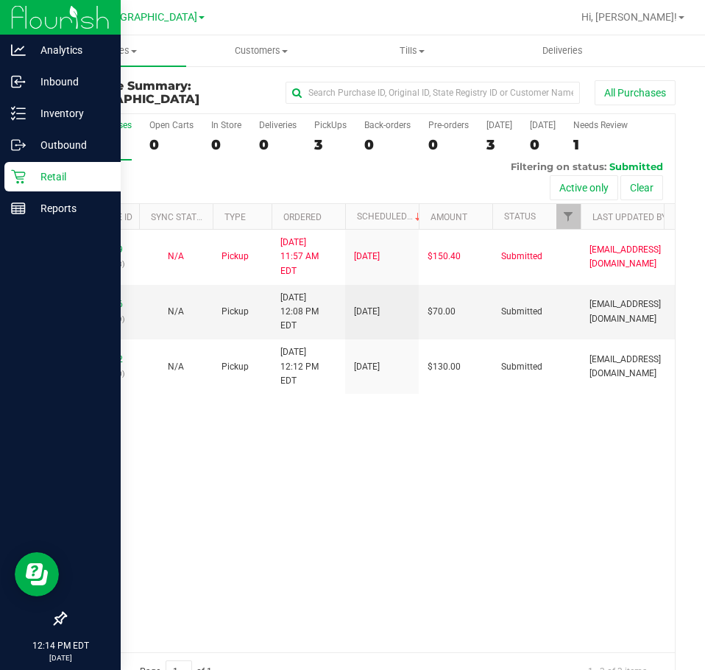
drag, startPoint x: 165, startPoint y: 526, endPoint x: 172, endPoint y: 500, distance: 26.8
click at [165, 526] on div "11987859 (326698503) N/A Pickup [DATE] 11:57 AM EDT 9/22/2025 $150.40 Submitted…" at bounding box center [371, 441] width 610 height 422
click at [258, 498] on div "11987859 (326698503) N/A Pickup [DATE] 11:57 AM EDT 9/22/2025 $150.40 Submitted…" at bounding box center [371, 441] width 610 height 422
drag, startPoint x: 344, startPoint y: 521, endPoint x: 359, endPoint y: 496, distance: 29.4
click at [351, 512] on div "11987859 (326698503) N/A Pickup [DATE] 11:57 AM EDT 9/22/2025 $150.40 Submitted…" at bounding box center [371, 441] width 610 height 422
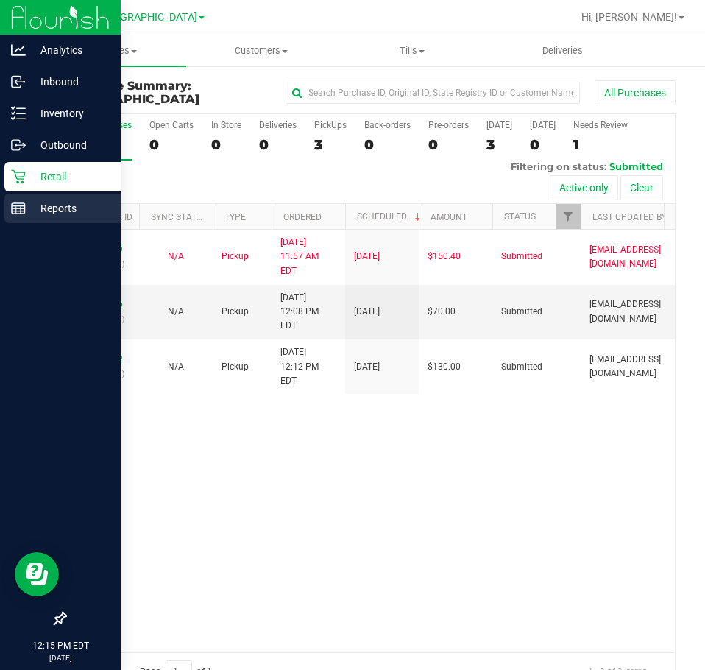
click at [41, 209] on p "Reports" at bounding box center [70, 209] width 88 height 18
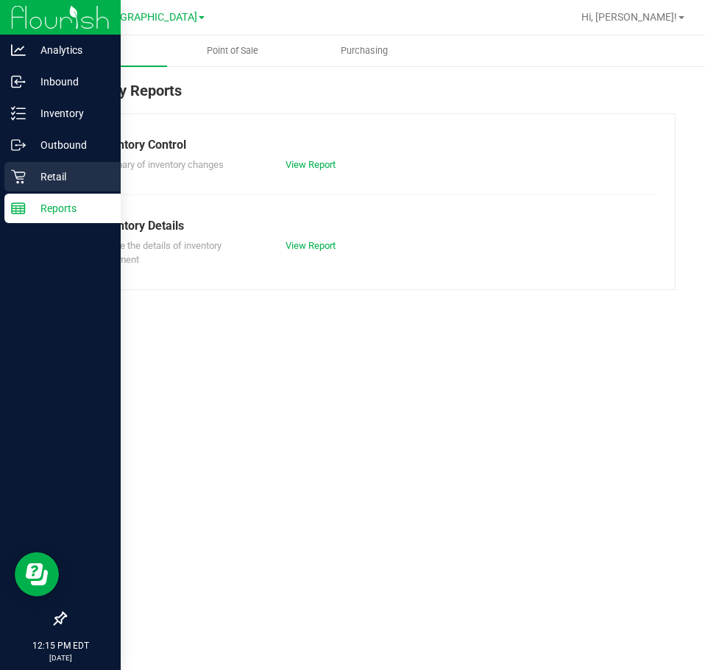
click at [66, 166] on div "Retail" at bounding box center [62, 176] width 116 height 29
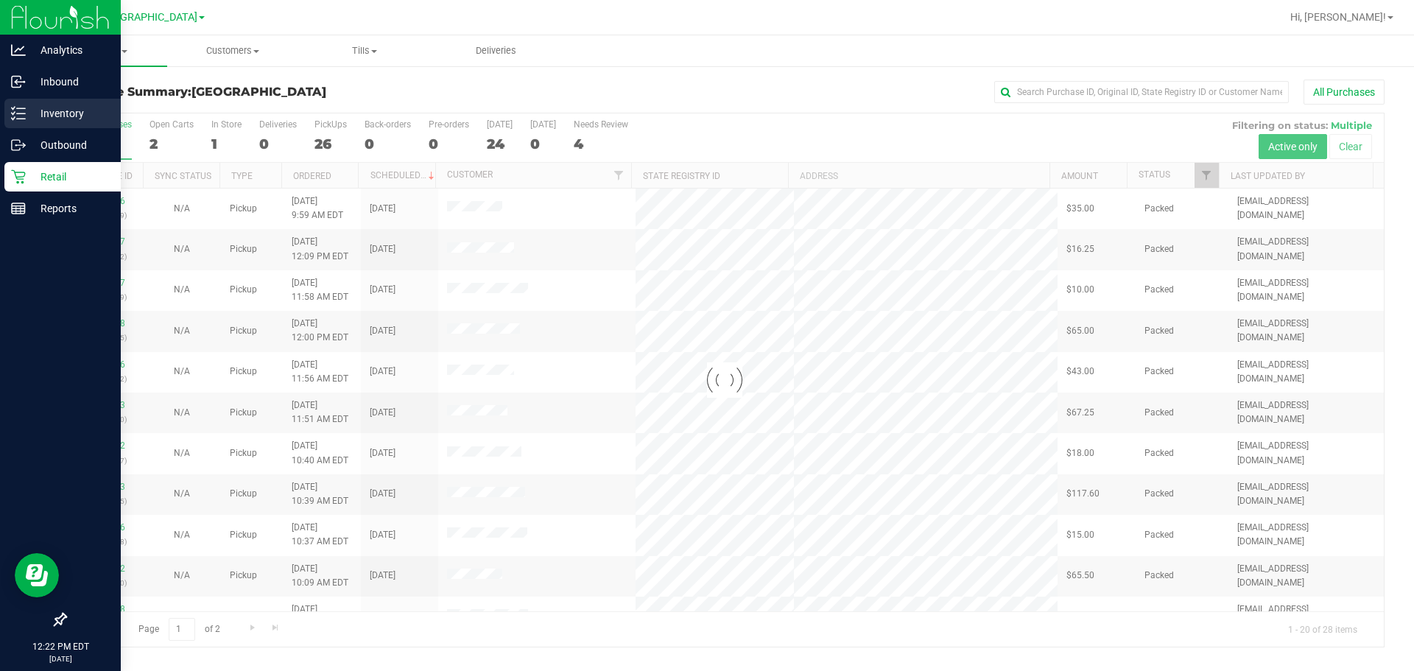
click at [48, 115] on p "Inventory" at bounding box center [70, 114] width 88 height 18
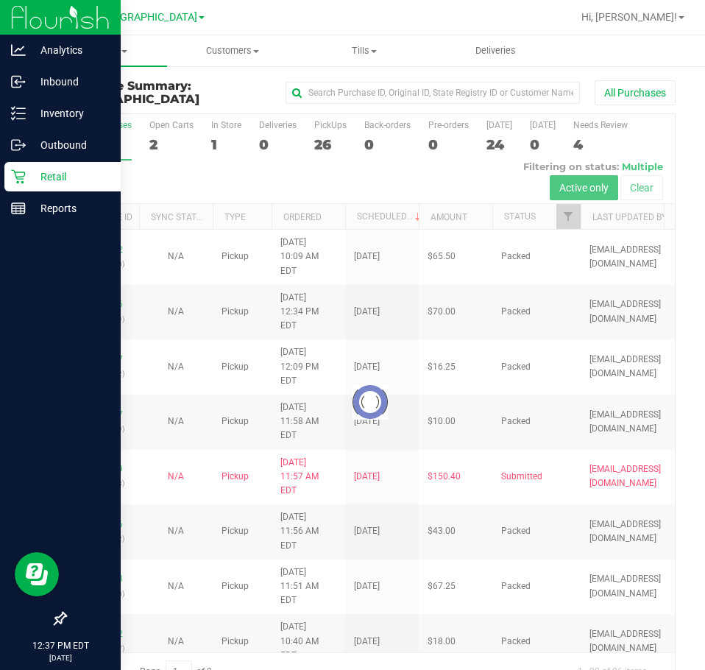
click at [193, 182] on div at bounding box center [371, 402] width 610 height 576
click at [228, 53] on span "Customers" at bounding box center [233, 50] width 130 height 13
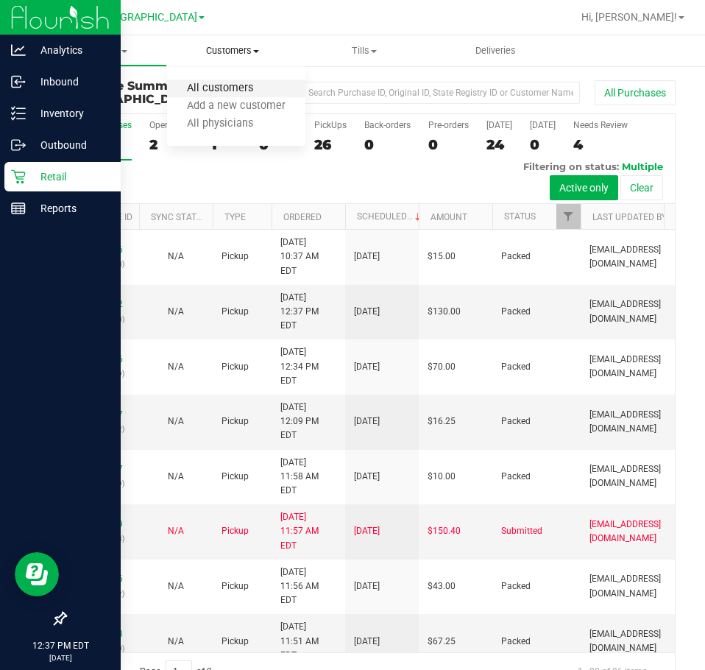
click at [198, 85] on span "All customers" at bounding box center [220, 88] width 106 height 13
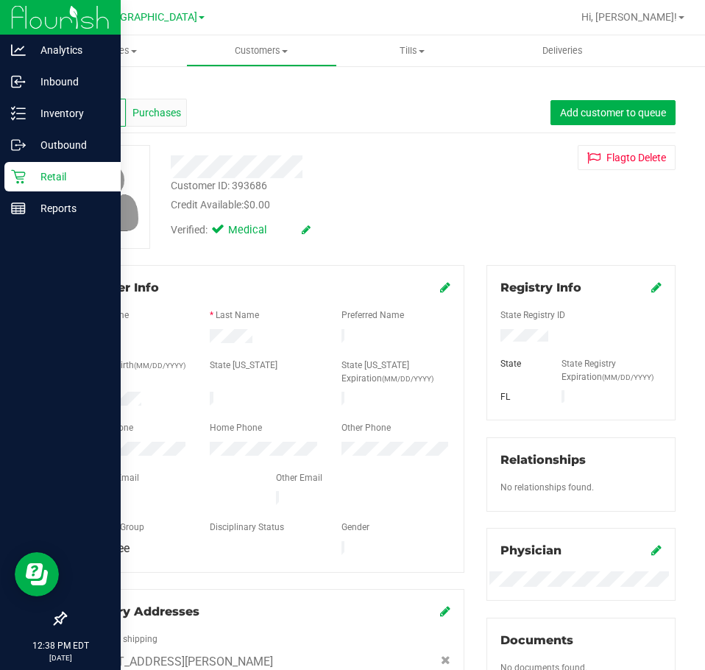
click at [152, 122] on div "Purchases" at bounding box center [156, 113] width 61 height 28
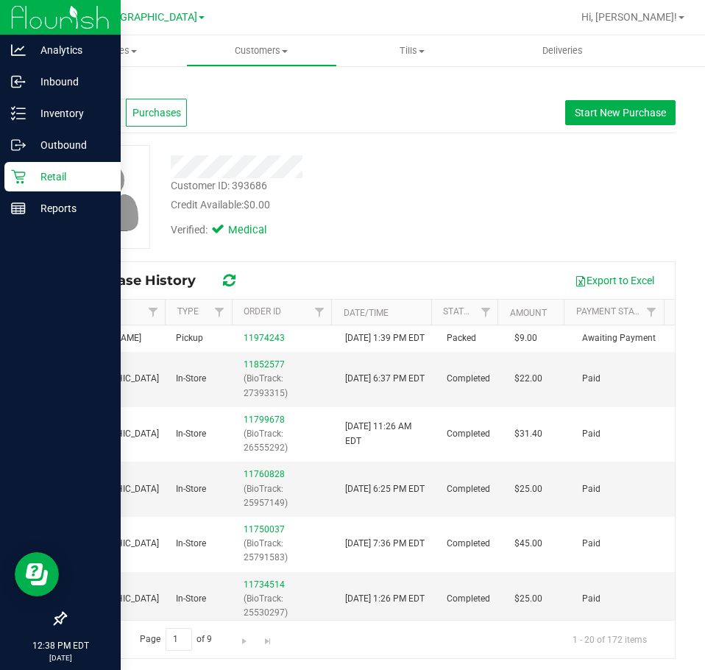
click at [381, 256] on div "Customer ID: 393686 Credit Available: $0.00 Verified: Medical" at bounding box center [370, 203] width 611 height 116
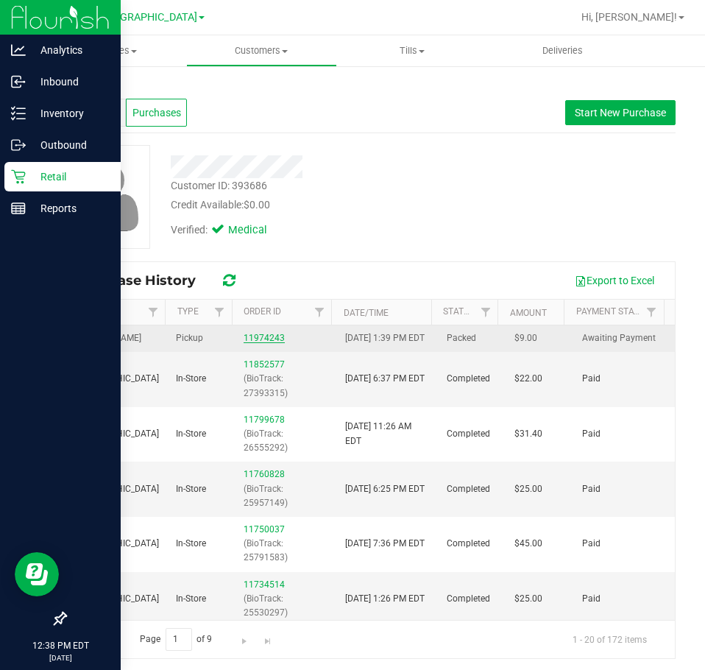
click at [264, 343] on link "11974243" at bounding box center [264, 338] width 41 height 10
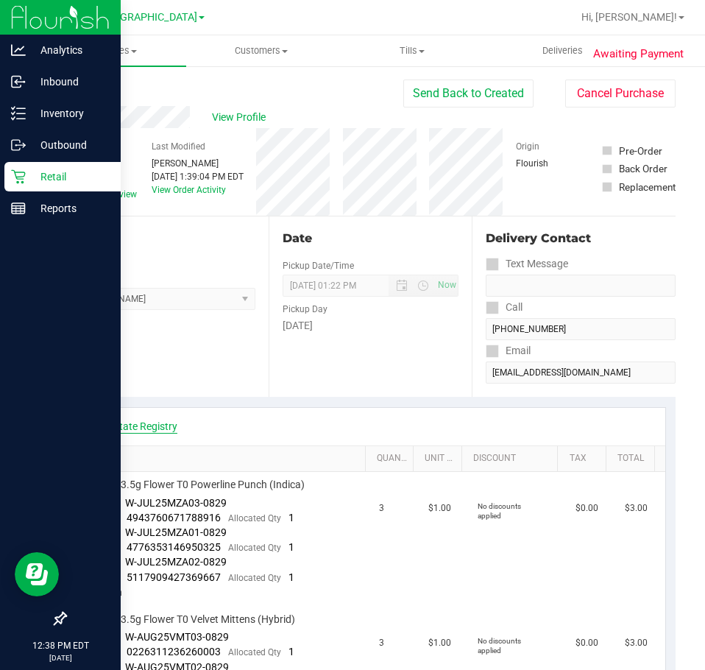
click at [158, 423] on link "View State Registry" at bounding box center [133, 426] width 88 height 15
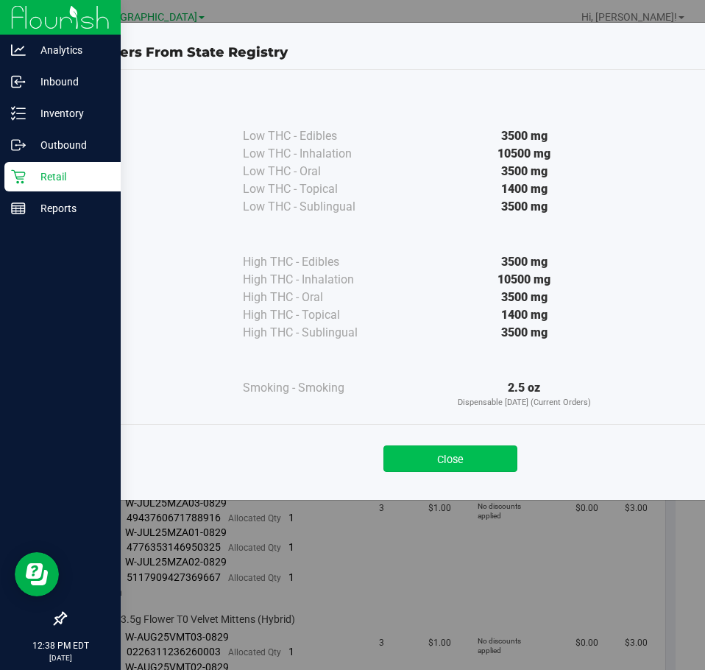
click at [466, 458] on button "Close" at bounding box center [451, 459] width 134 height 27
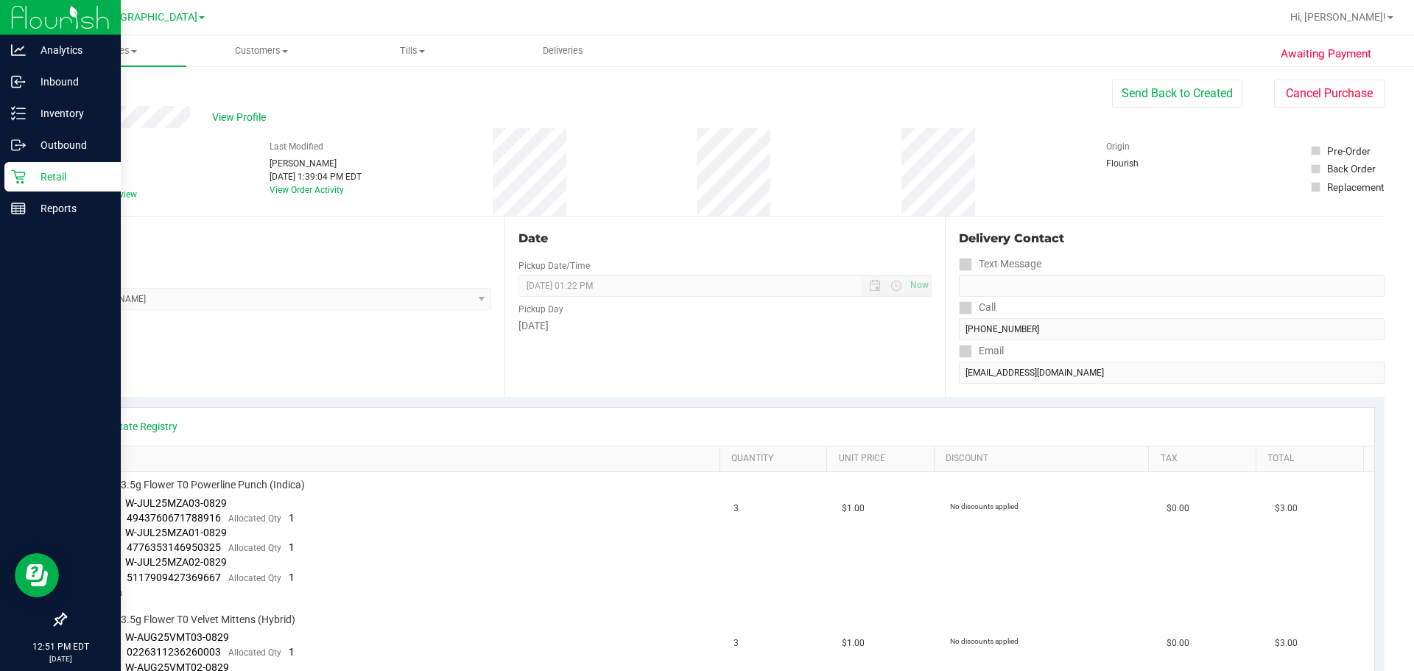
click at [365, 360] on div "Location Pickup Store [PERSON_NAME] Select Store [PERSON_NAME][GEOGRAPHIC_DATA]…" at bounding box center [285, 307] width 440 height 180
click at [705, 99] on button "Send Back to Created" at bounding box center [1177, 94] width 130 height 28
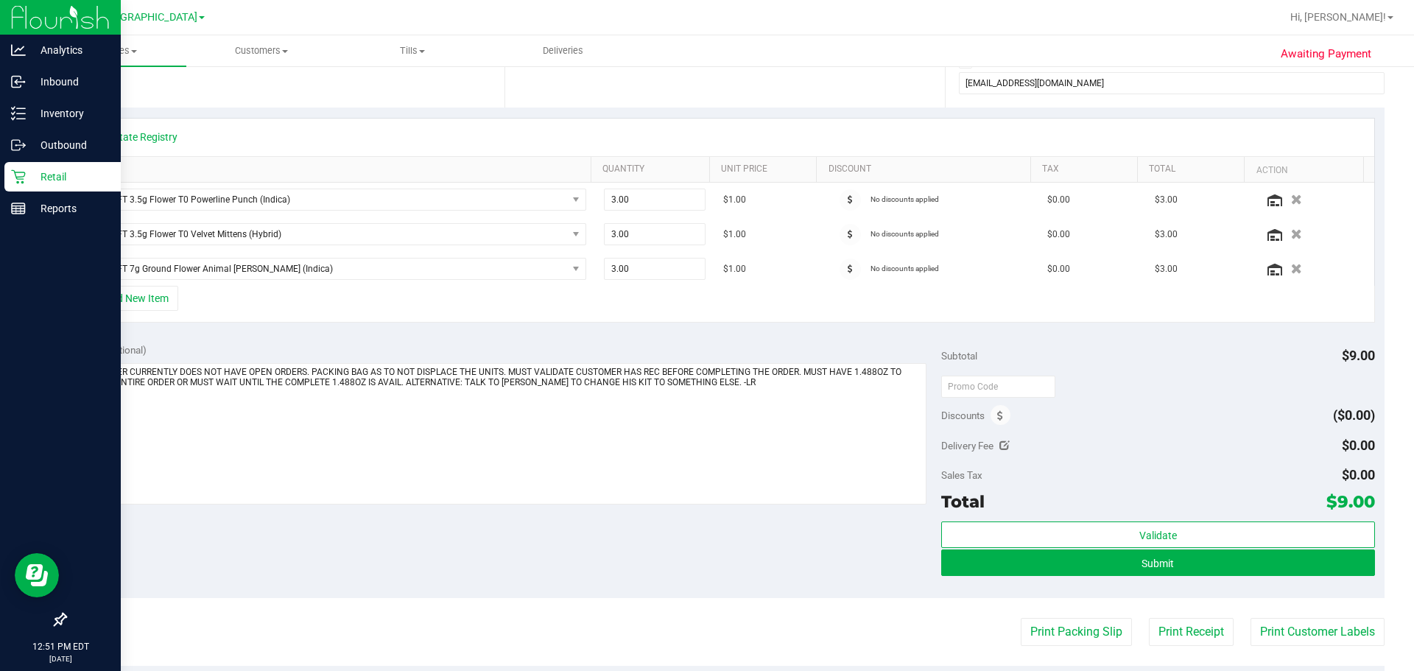
scroll to position [295, 0]
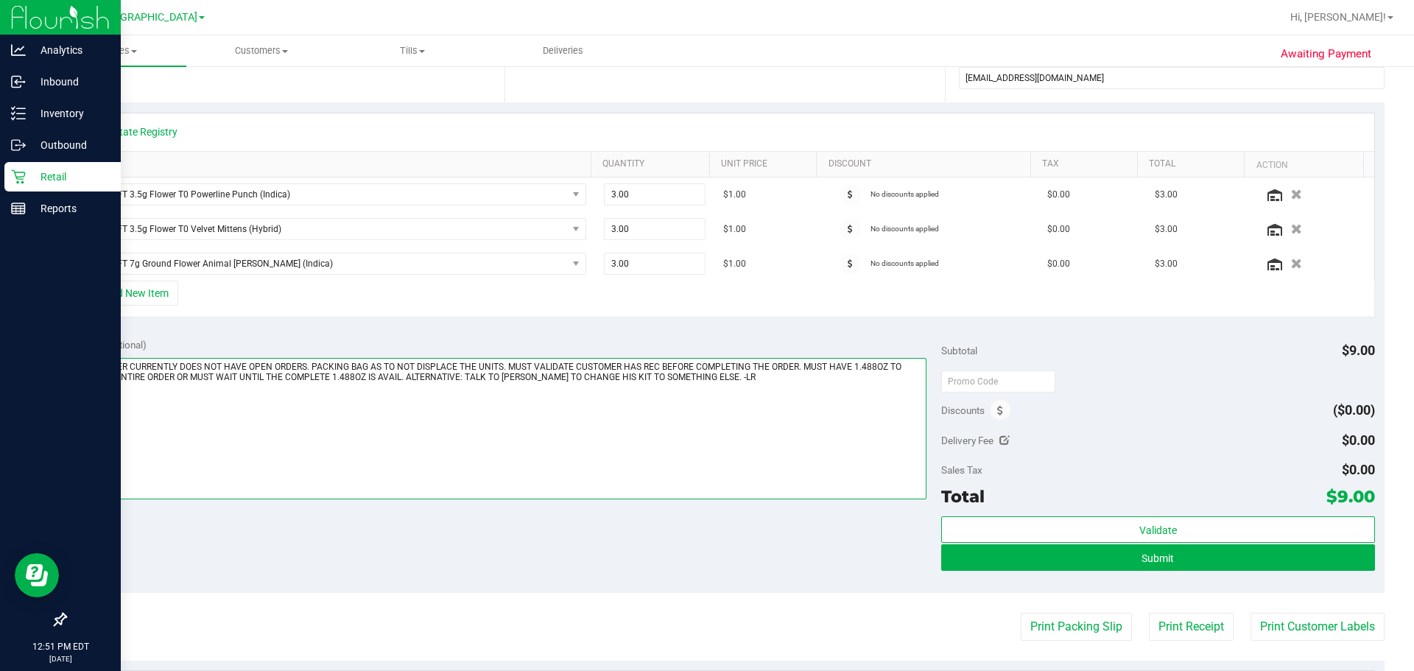
drag, startPoint x: 619, startPoint y: 368, endPoint x: 10, endPoint y: 353, distance: 609.2
click at [10, 353] on div "Analytics Inbound Inventory Outbound Retail Reports 12:51 PM EDT [DATE] 09/22 L…" at bounding box center [707, 335] width 1414 height 671
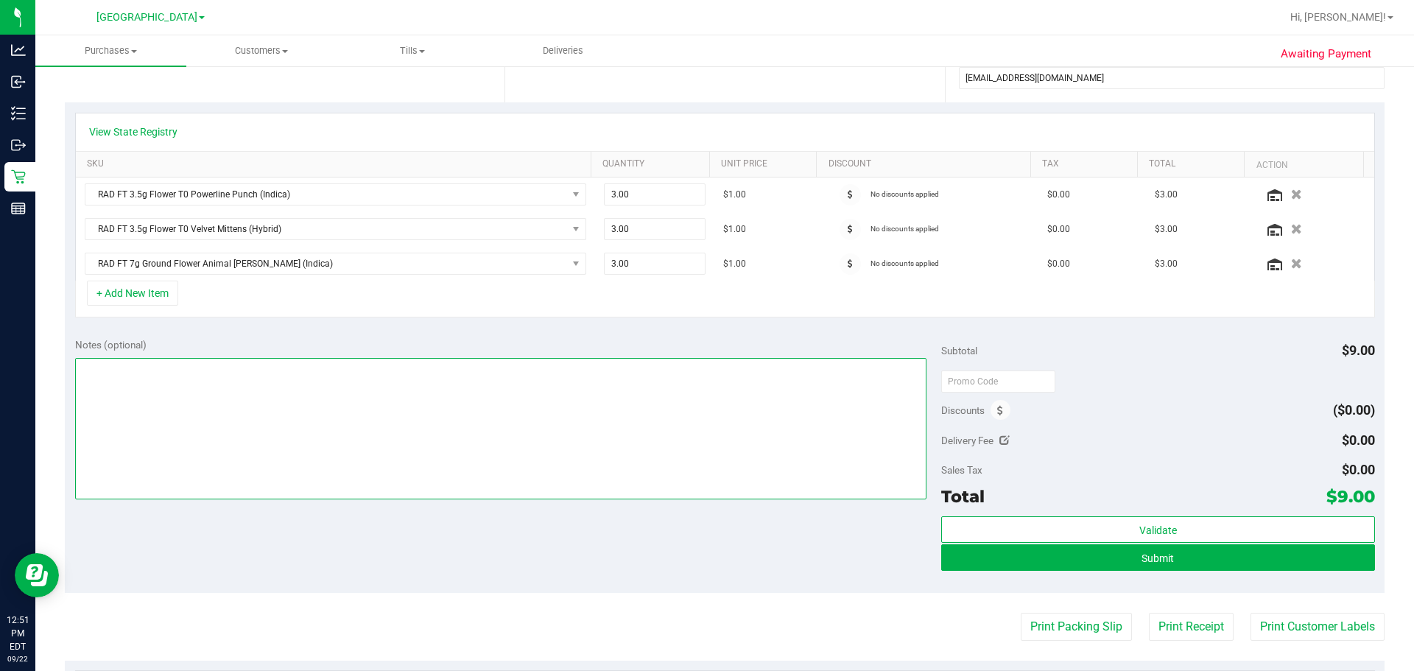
click at [447, 437] on textarea at bounding box center [501, 428] width 852 height 141
type textarea "r"
type textarea "RAD"
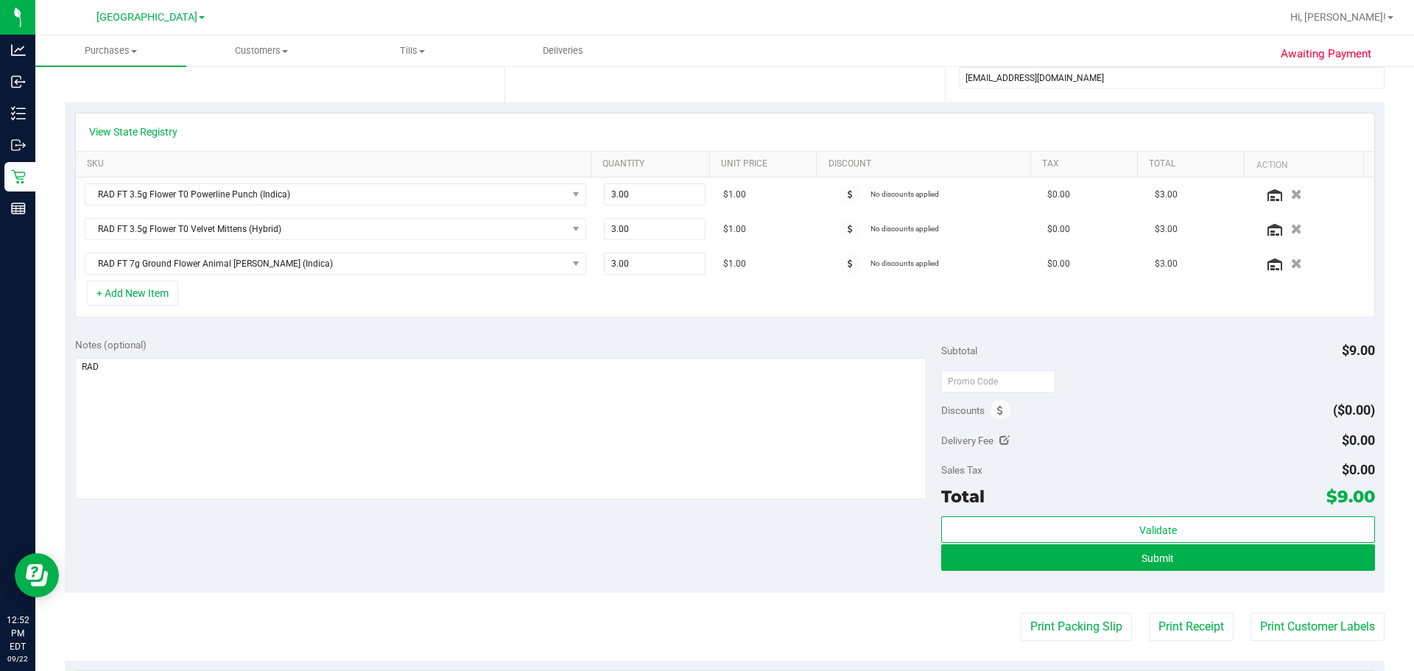
click at [705, 543] on div "Notes (optional) Subtotal $9.00 Discounts ($0.00) Delivery Fee $0.00 Sales Tax …" at bounding box center [725, 460] width 1320 height 265
click at [705, 552] on button "Submit" at bounding box center [1157, 557] width 433 height 27
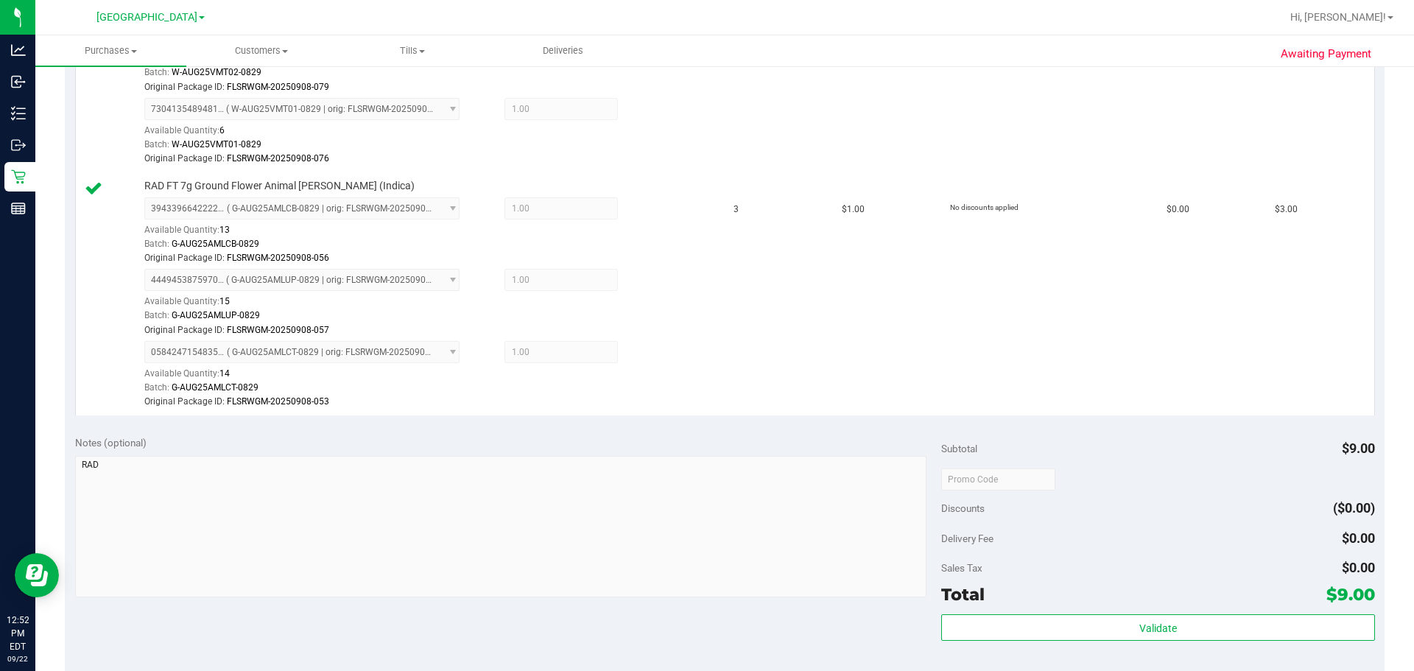
scroll to position [1031, 0]
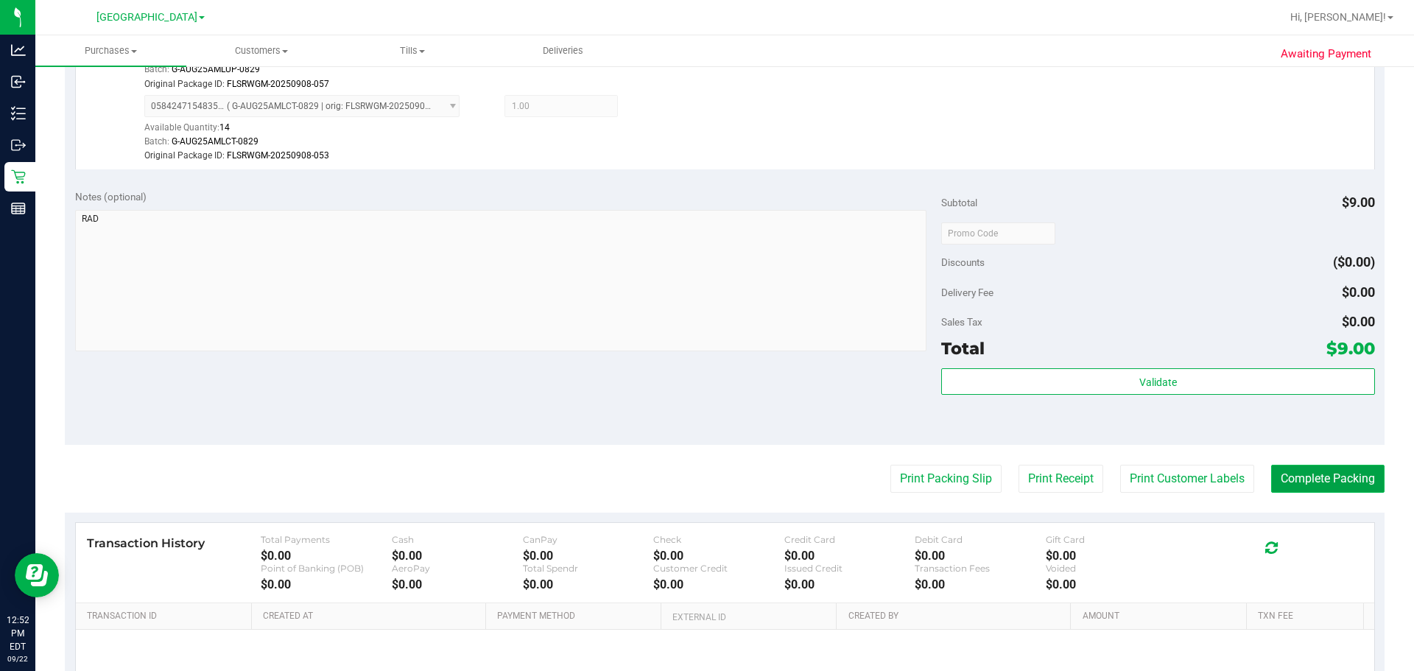
click at [705, 486] on button "Complete Packing" at bounding box center [1327, 479] width 113 height 28
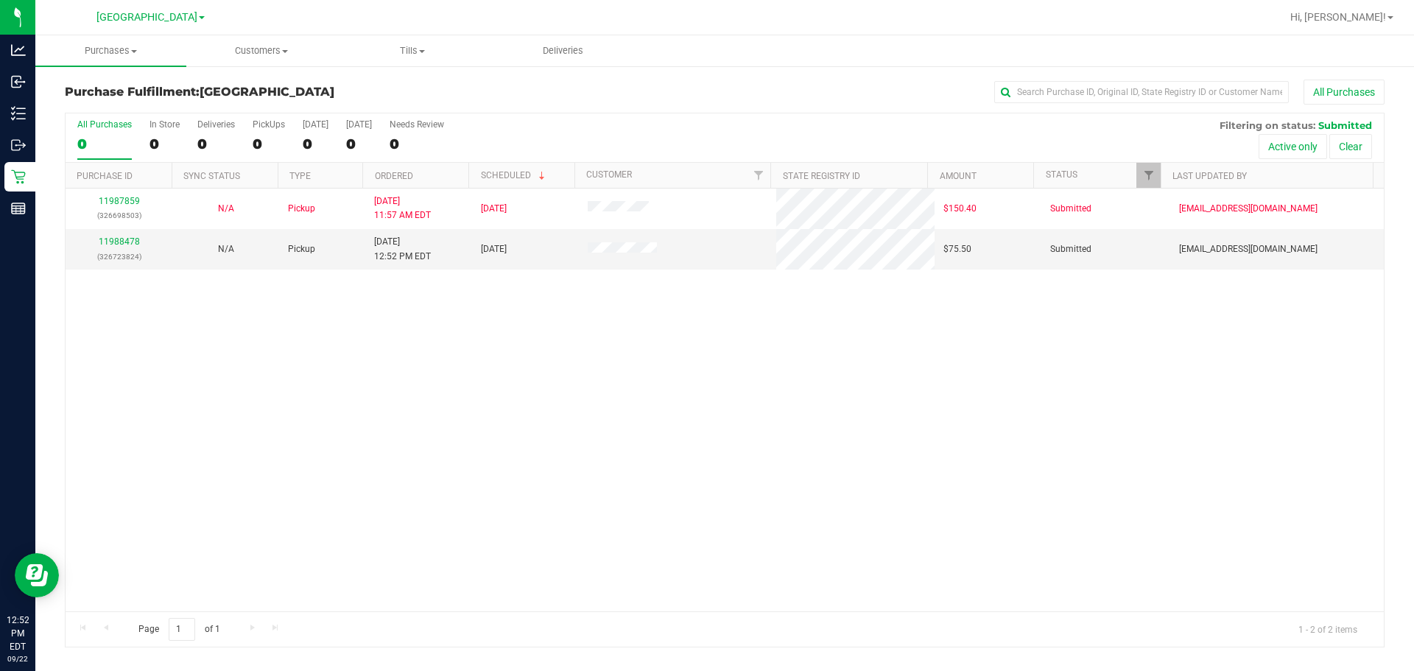
click at [705, 412] on div "11987859 (326698503) N/A Pickup [DATE] 11:57 AM EDT 9/22/2025 $150.40 Submitted…" at bounding box center [725, 400] width 1318 height 423
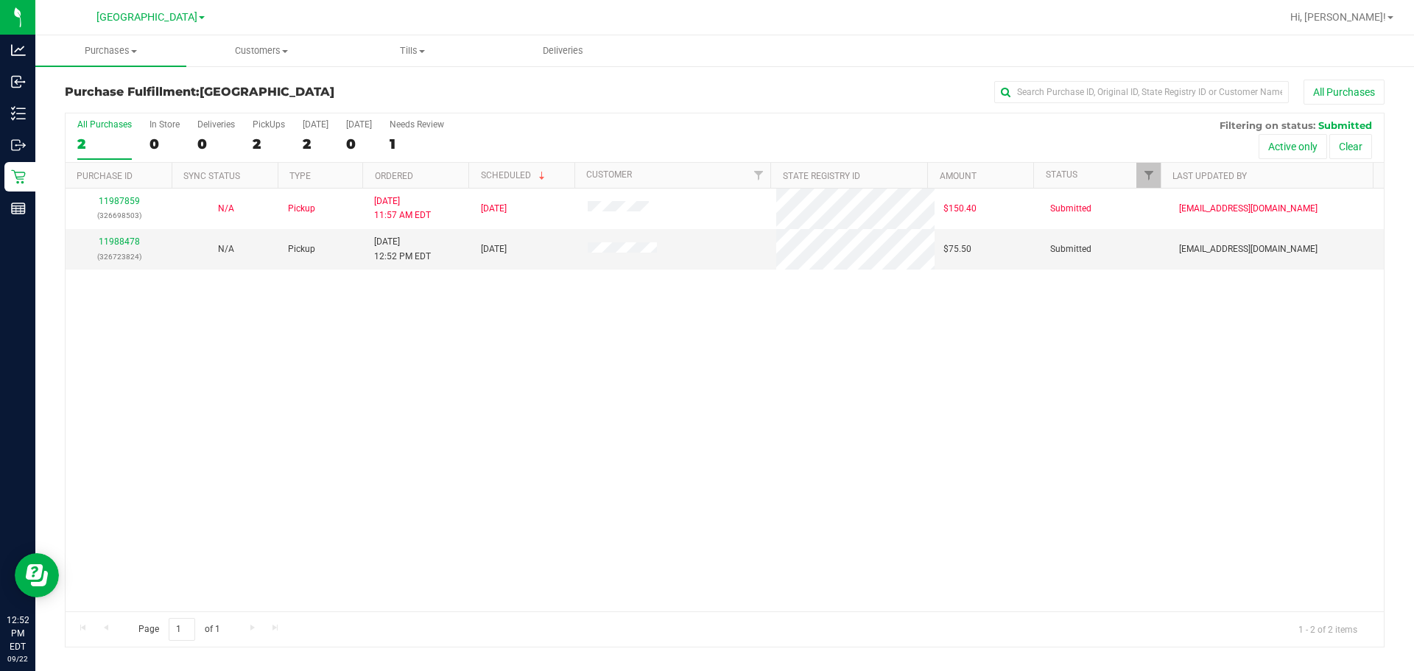
click at [639, 354] on div "11987859 (326698503) N/A Pickup [DATE] 11:57 AM EDT 9/22/2025 $150.40 Submitted…" at bounding box center [725, 400] width 1318 height 423
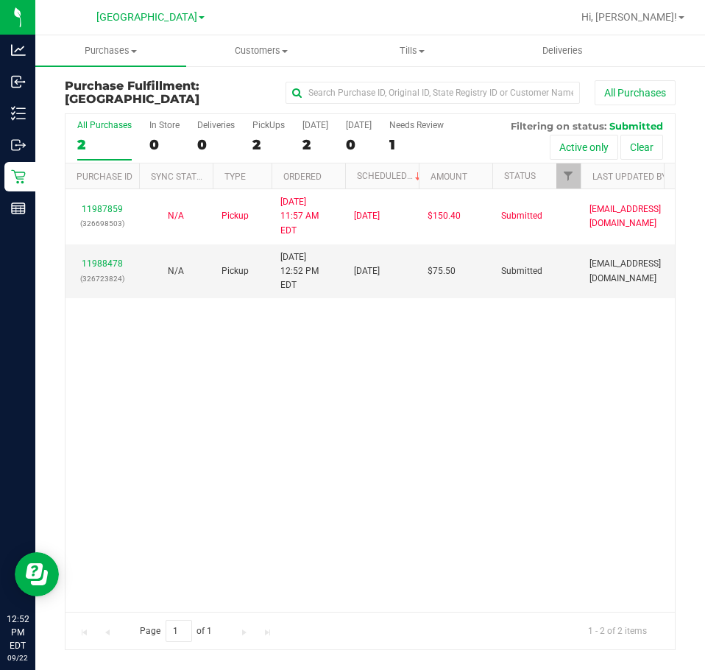
click at [395, 413] on div "11987859 (326698503) N/A Pickup [DATE] 11:57 AM EDT 9/22/2025 $150.40 Submitted…" at bounding box center [371, 400] width 610 height 422
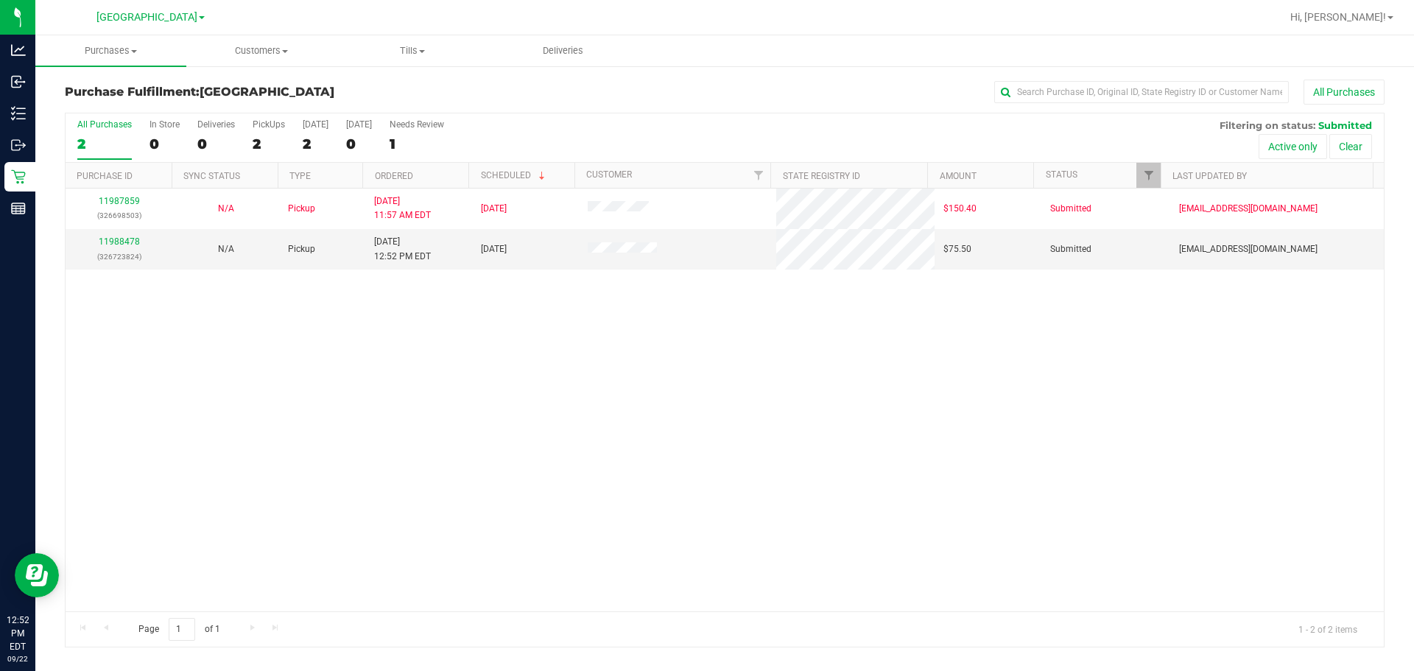
click at [702, 475] on div "11987859 (326698503) N/A Pickup [DATE] 11:57 AM EDT 9/22/2025 $150.40 Submitted…" at bounding box center [725, 400] width 1318 height 423
drag, startPoint x: 683, startPoint y: 443, endPoint x: 683, endPoint y: 434, distance: 8.1
click at [683, 440] on div "11987859 (326698503) N/A Pickup [DATE] 11:57 AM EDT 9/22/2025 $150.40 Submitted…" at bounding box center [725, 400] width 1318 height 423
click at [696, 356] on div "11987859 (326698503) N/A Pickup [DATE] 11:57 AM EDT 9/22/2025 $150.40 Submitted…" at bounding box center [725, 400] width 1318 height 423
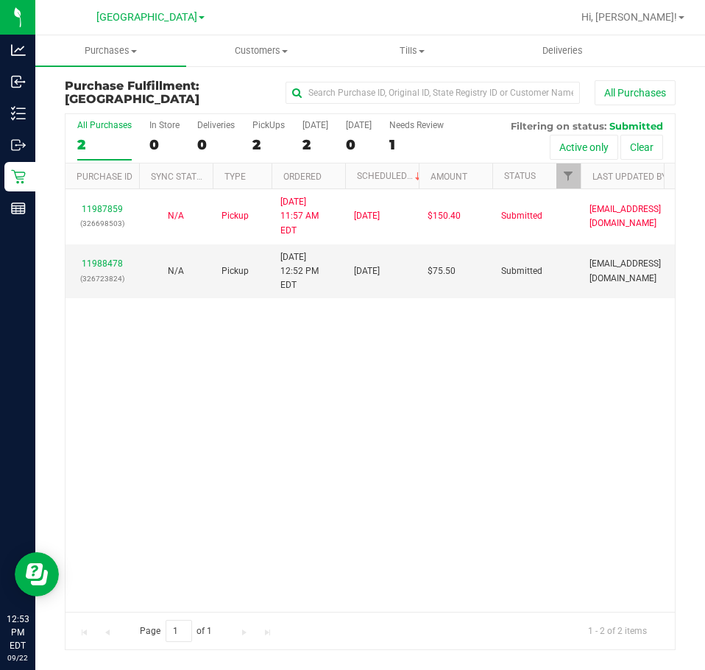
click at [326, 406] on div "11987859 (326698503) N/A Pickup [DATE] 11:57 AM EDT 9/22/2025 $150.40 Submitted…" at bounding box center [371, 400] width 610 height 422
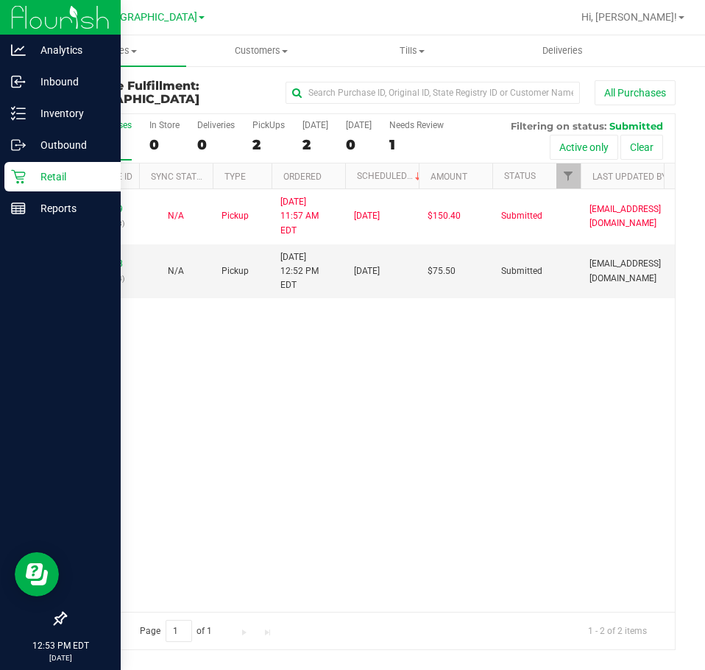
click at [31, 172] on p "Retail" at bounding box center [70, 177] width 88 height 18
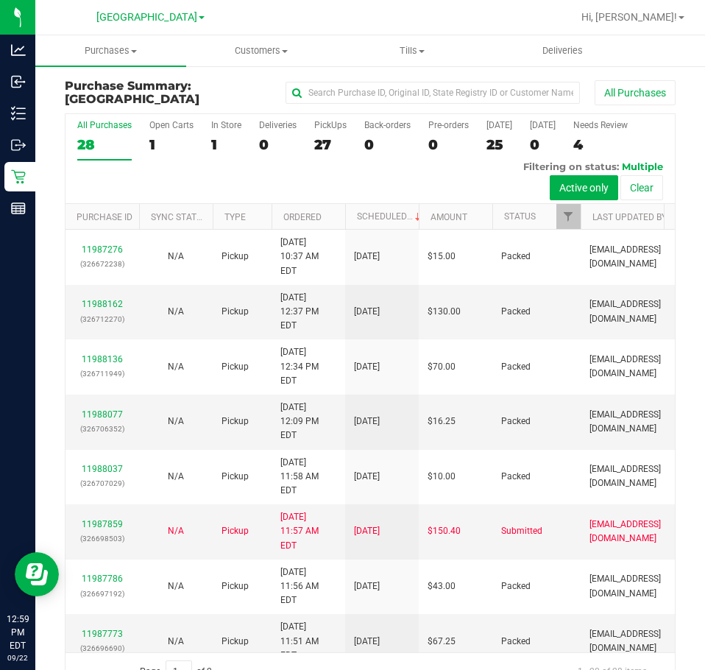
click at [325, 175] on div "All Purchases 28 Open Carts 1 In Store 1 Deliveries 0 PickUps 27 Back-orders 0 …" at bounding box center [371, 159] width 610 height 90
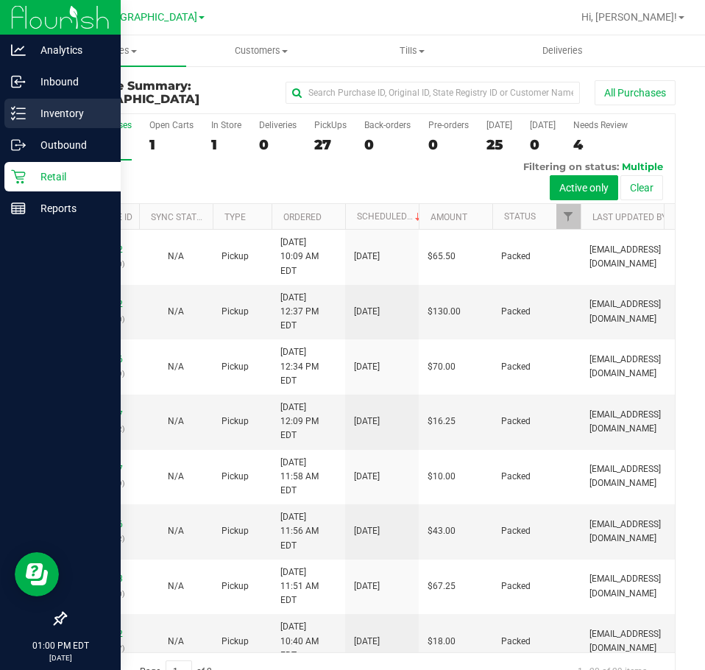
click at [42, 113] on p "Inventory" at bounding box center [70, 114] width 88 height 18
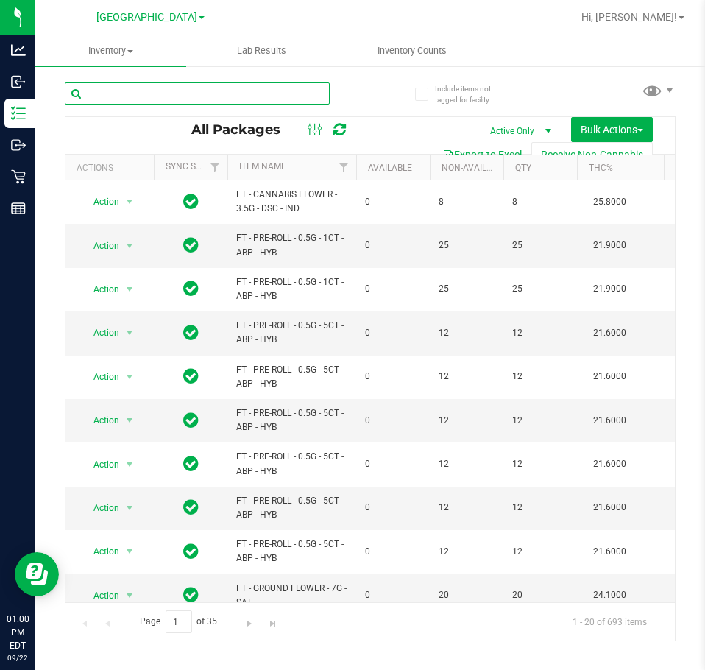
click at [237, 95] on input "text" at bounding box center [197, 93] width 265 height 22
type input "epo"
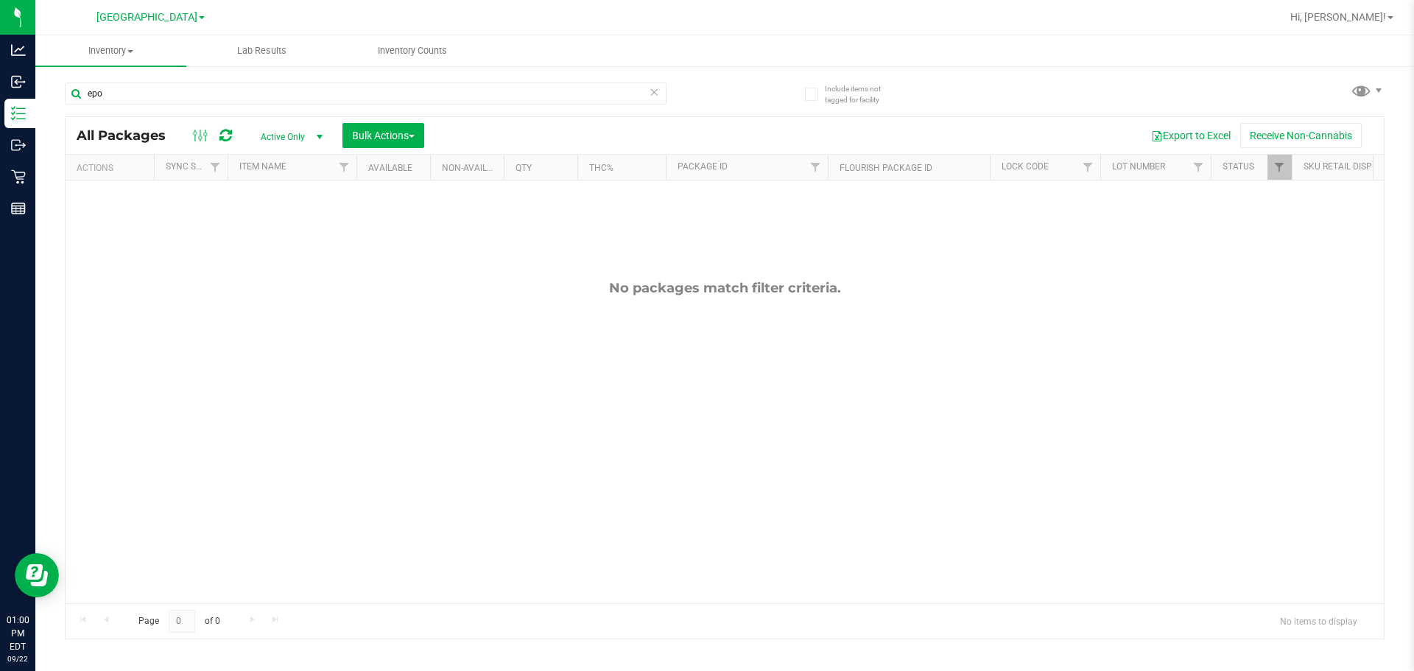
drag, startPoint x: 357, startPoint y: 343, endPoint x: 253, endPoint y: 273, distance: 125.8
click at [357, 342] on div "No packages match filter criteria." at bounding box center [725, 441] width 1318 height 522
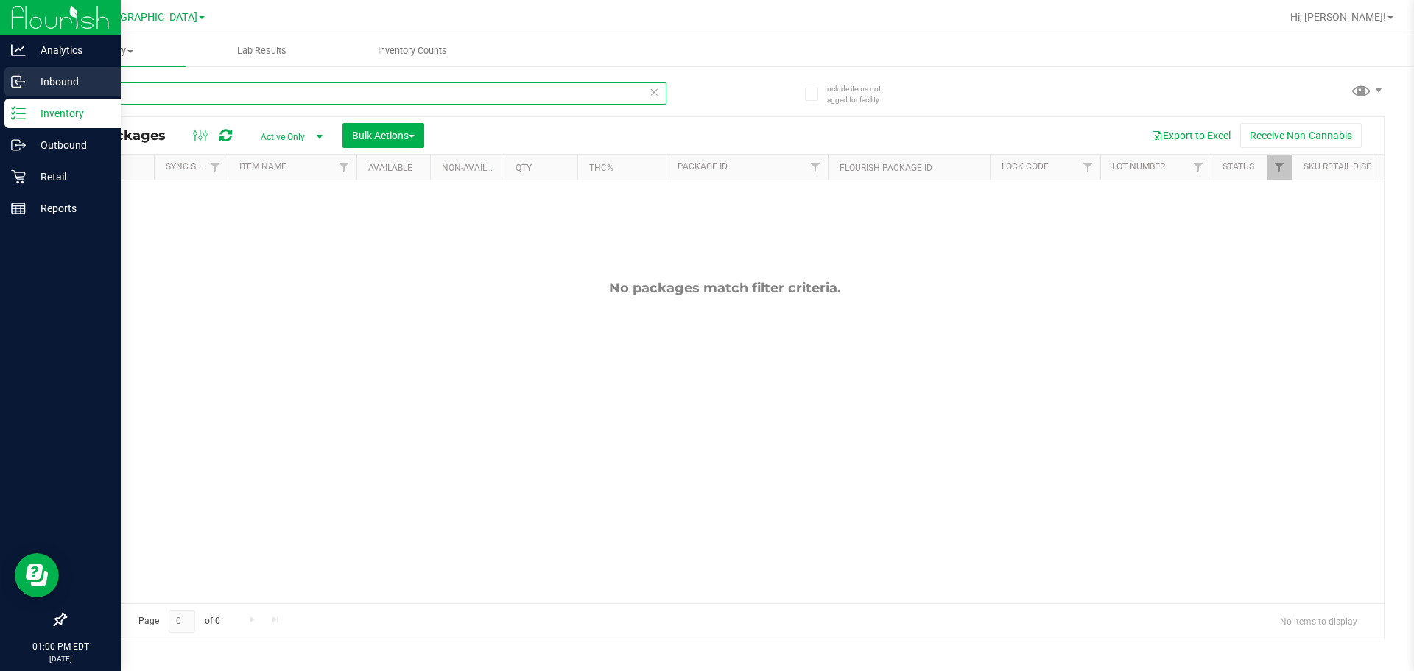
drag, startPoint x: 116, startPoint y: 91, endPoint x: 0, endPoint y: 83, distance: 115.9
click at [0, 84] on div "Analytics Inbound Inventory Outbound Retail Reports 01:00 PM EDT [DATE] 09/22 L…" at bounding box center [707, 335] width 1414 height 671
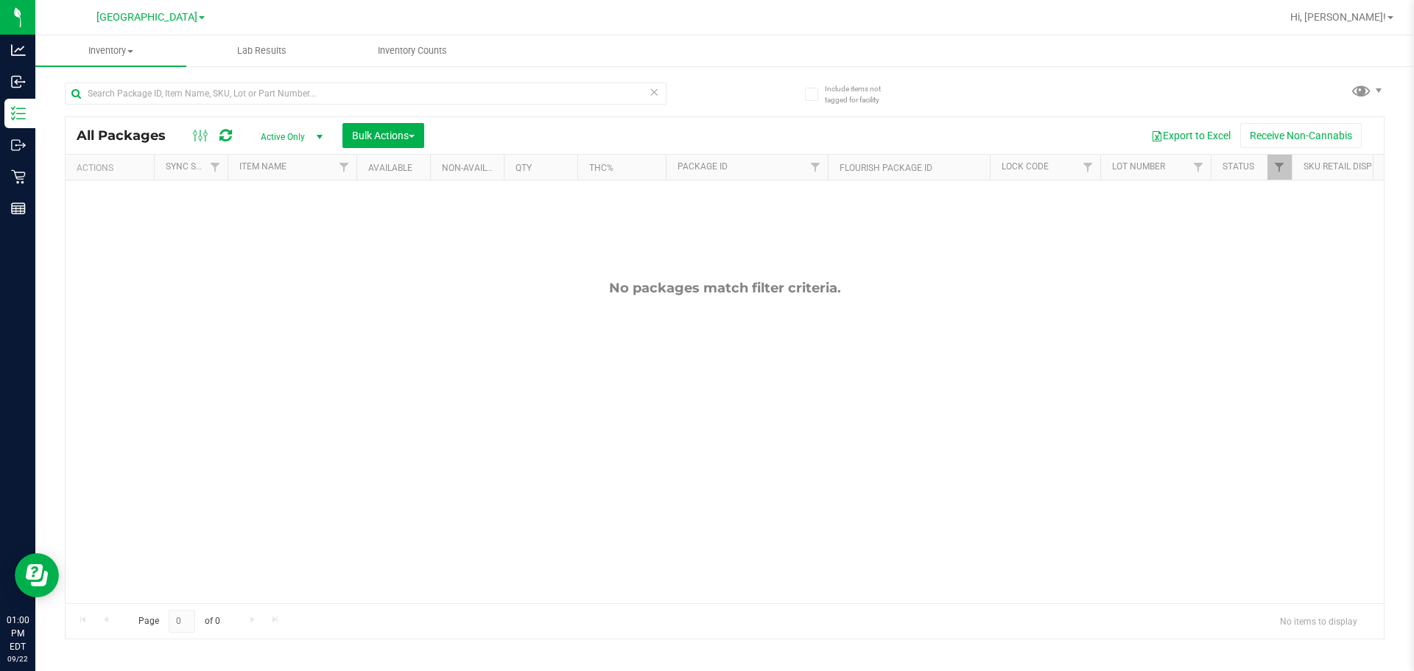
click at [317, 295] on div "No packages match filter criteria." at bounding box center [725, 288] width 1318 height 16
click at [571, 314] on div at bounding box center [725, 377] width 1318 height 521
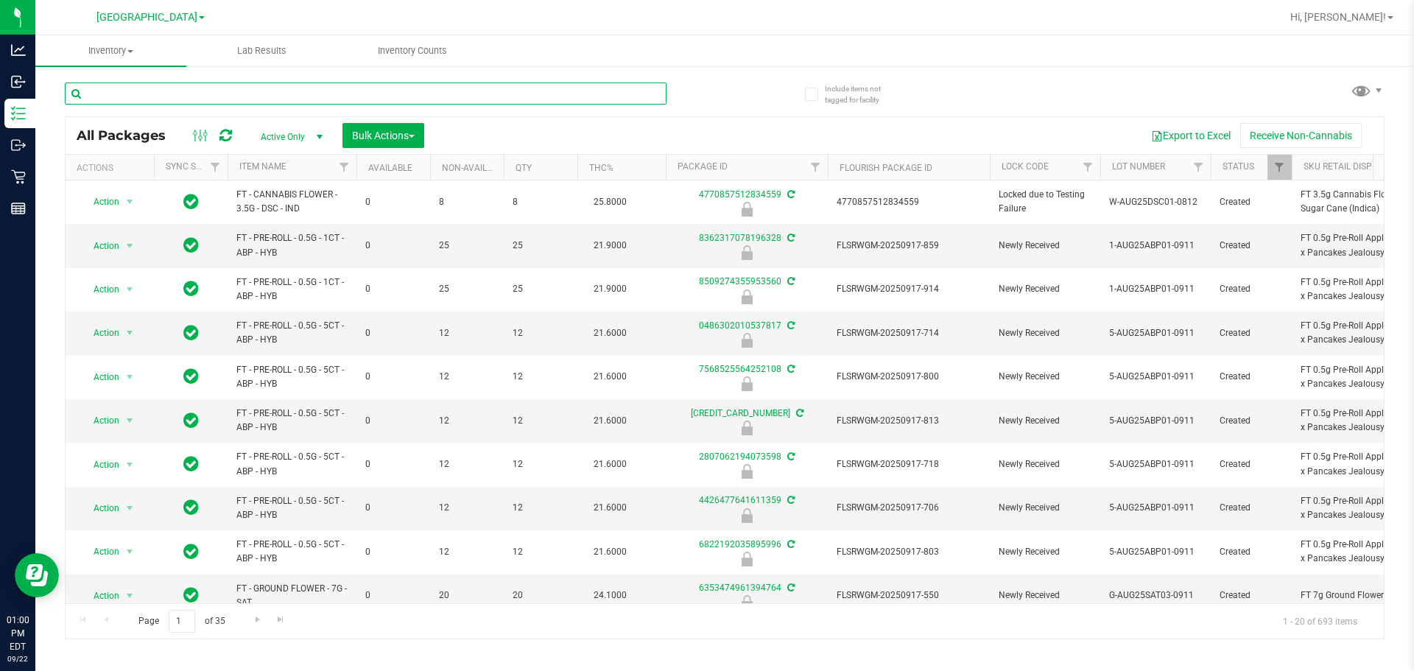
click at [211, 93] on input "text" at bounding box center [366, 93] width 602 height 22
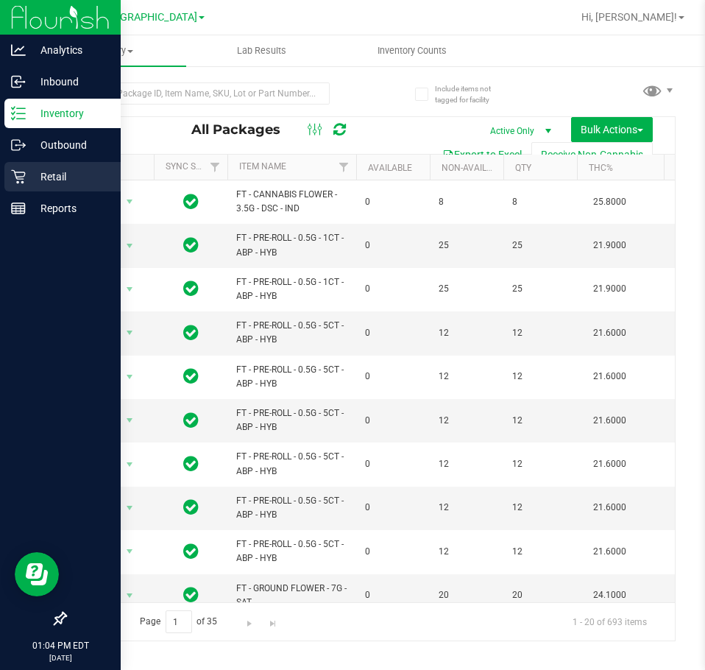
click at [39, 169] on p "Retail" at bounding box center [70, 177] width 88 height 18
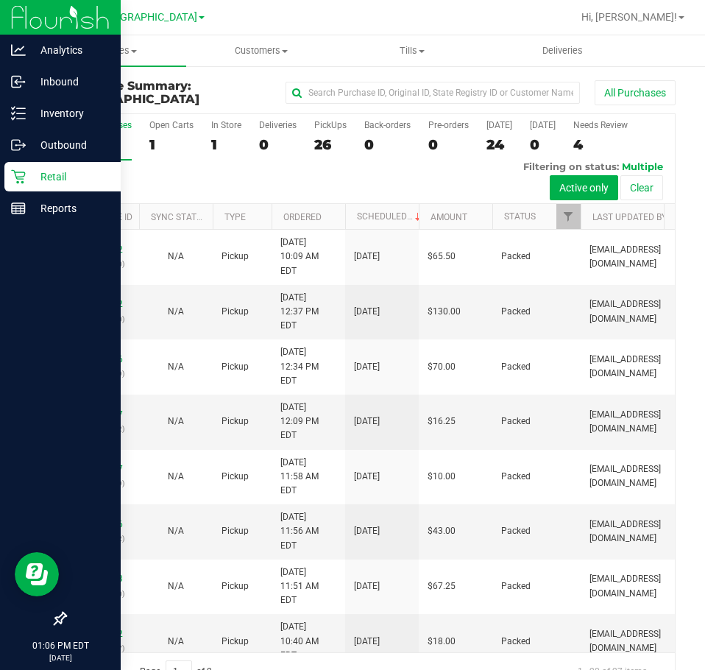
click at [388, 166] on div "All Purchases 27 Open Carts 1 In Store 1 Deliveries 0 PickUps 26 Back-orders 0 …" at bounding box center [371, 159] width 610 height 90
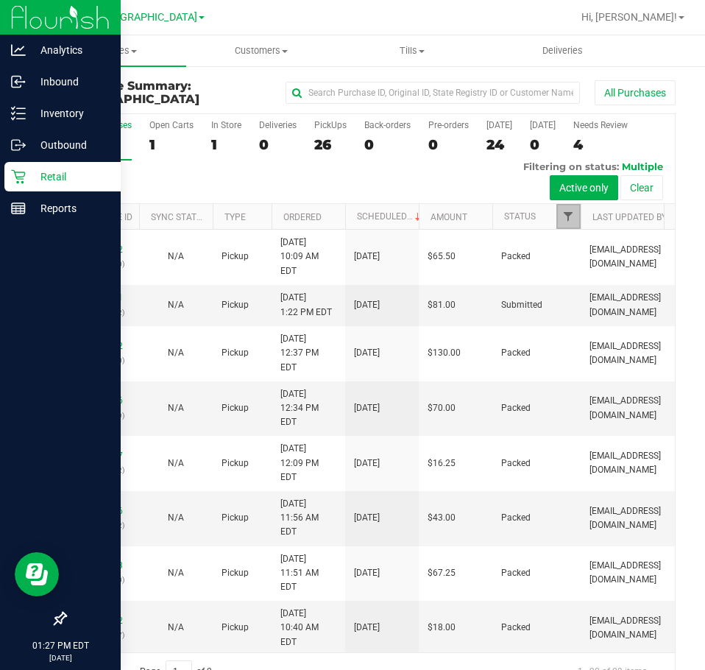
click at [574, 215] on span "Filter" at bounding box center [569, 217] width 12 height 12
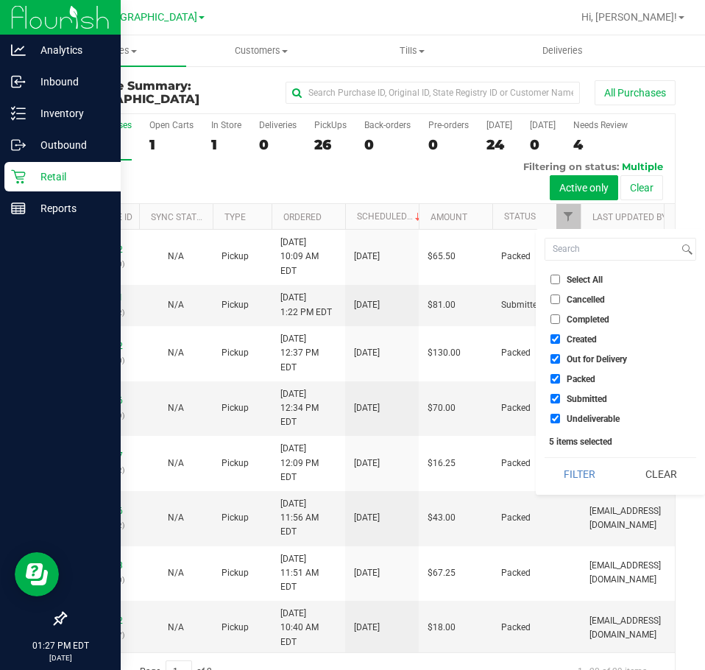
click at [583, 277] on span "Select All" at bounding box center [585, 279] width 36 height 9
click at [560, 277] on input "Select All" at bounding box center [556, 280] width 10 height 10
checkbox input "true"
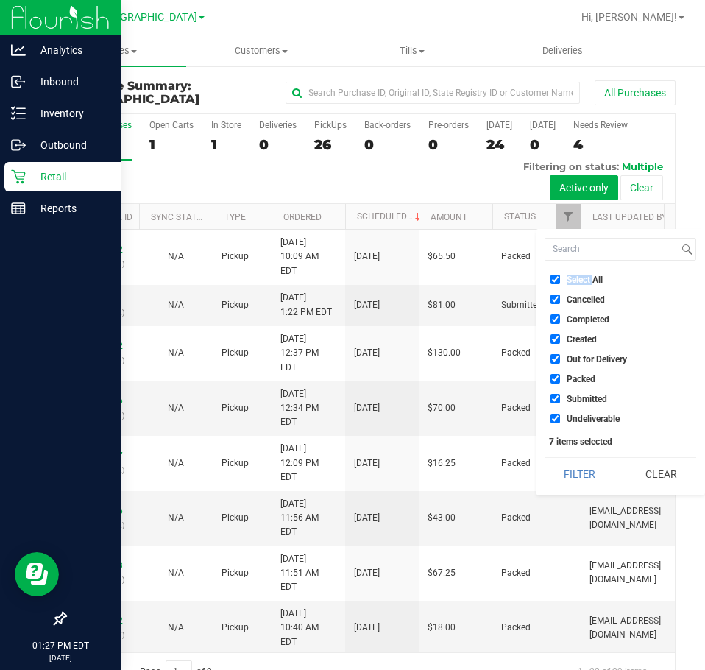
click at [583, 276] on span "Select All" at bounding box center [585, 279] width 36 height 9
click at [560, 276] on input "Select All" at bounding box center [556, 280] width 10 height 10
checkbox input "false"
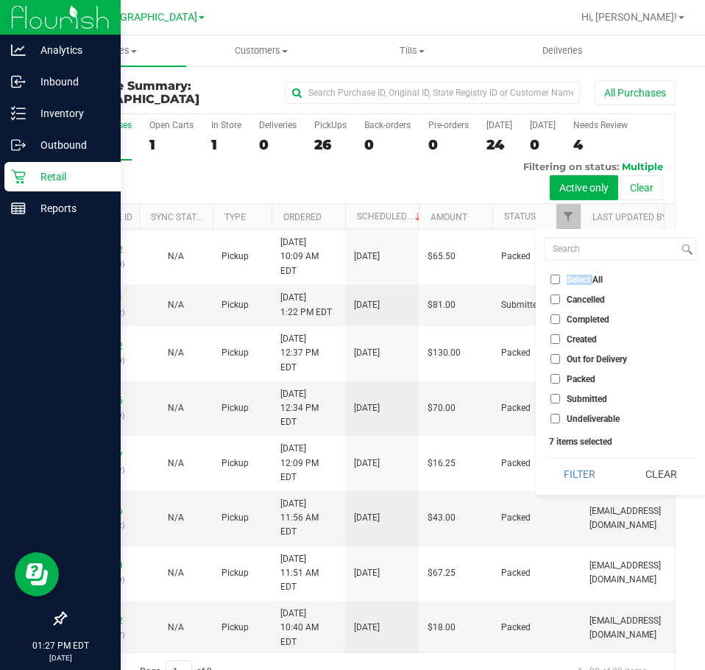
checkbox input "false"
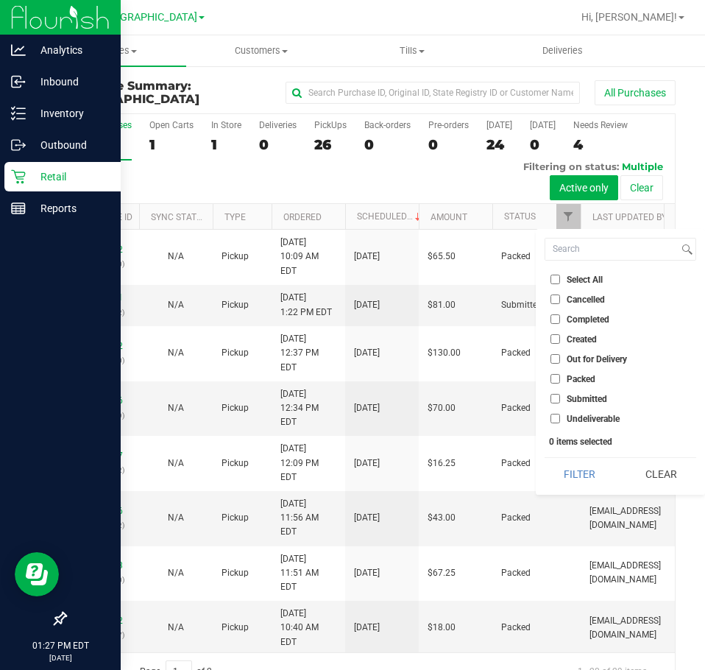
click at [574, 399] on span "Submitted" at bounding box center [587, 399] width 41 height 9
click at [560, 399] on input "Submitted" at bounding box center [556, 399] width 10 height 10
checkbox input "true"
drag, startPoint x: 590, startPoint y: 476, endPoint x: 580, endPoint y: 472, distance: 10.3
click at [589, 476] on button "Filter" at bounding box center [580, 474] width 71 height 32
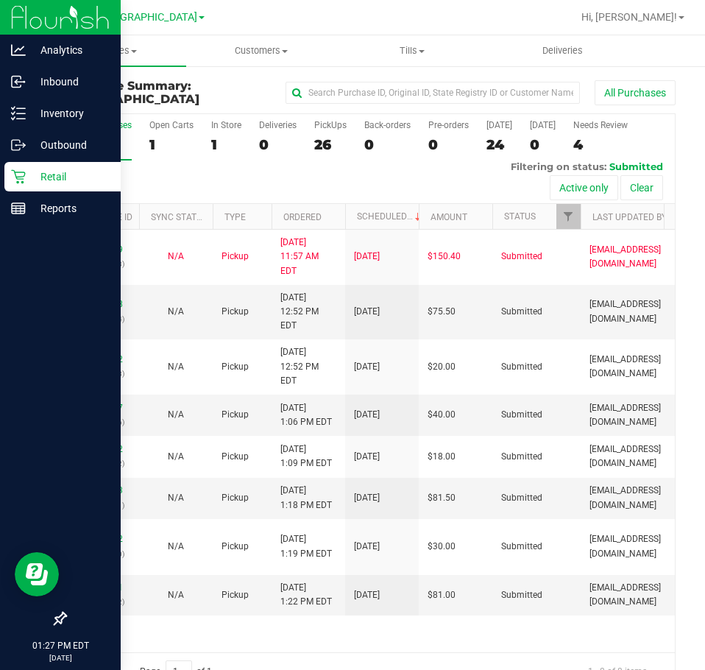
click at [445, 586] on div "11987859 (326698503) N/A Pickup [DATE] 11:57 AM EDT 9/22/2025 $150.40 Submitted…" at bounding box center [371, 441] width 610 height 422
click at [404, 174] on div "All Purchases 8 Open Carts 0 In Store 0 Deliveries 0 PickUps 8 Back-orders 0 Pr…" at bounding box center [371, 159] width 610 height 90
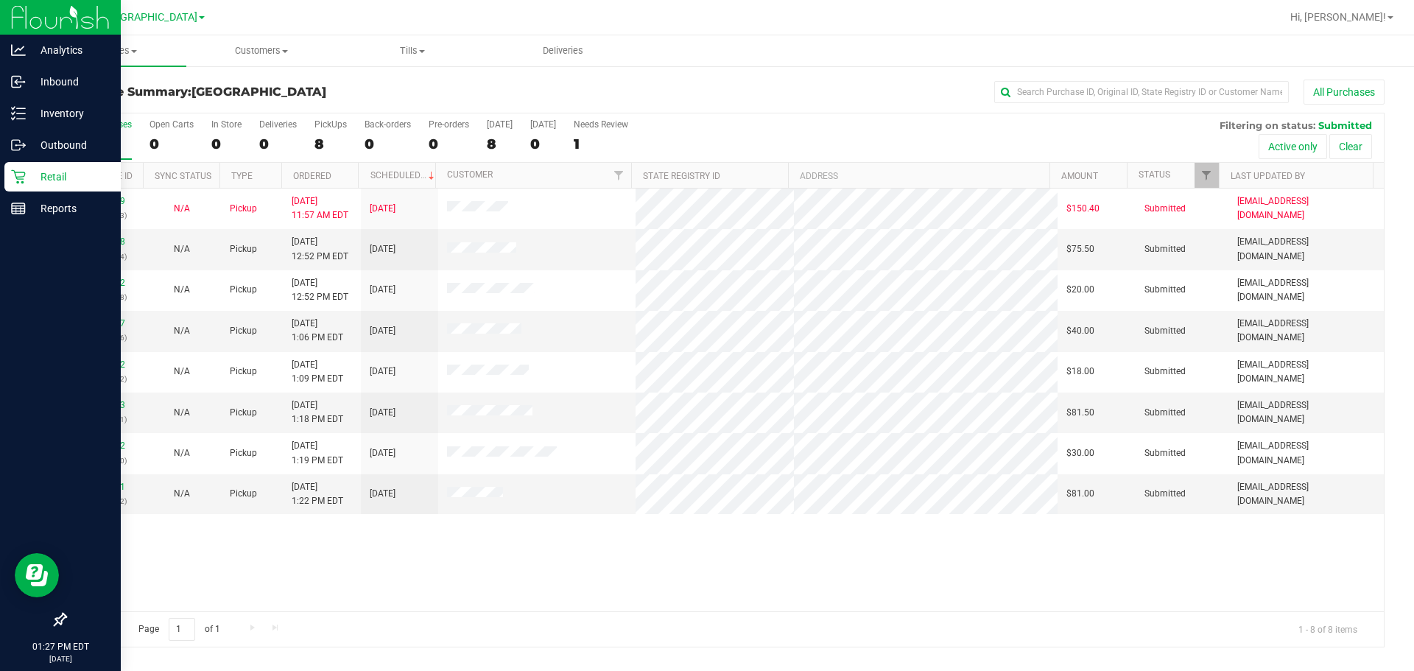
click at [540, 596] on div "11987859 (326698503) N/A Pickup [DATE] 11:57 AM EDT 9/22/2025 $150.40 Submitted…" at bounding box center [725, 400] width 1318 height 423
click at [548, 575] on div "11987859 (326698503) N/A Pickup [DATE] 11:57 AM EDT 9/22/2025 $150.40 Submitted…" at bounding box center [725, 400] width 1318 height 423
click at [447, 590] on div "11987859 (326698503) N/A Pickup [DATE] 11:57 AM EDT 9/22/2025 $150.40 Submitted…" at bounding box center [725, 400] width 1318 height 423
click at [446, 583] on div "11987859 (326698503) N/A Pickup [DATE] 11:57 AM EDT 9/22/2025 $150.40 Submitted…" at bounding box center [725, 400] width 1318 height 423
